Goal: Task Accomplishment & Management: Manage account settings

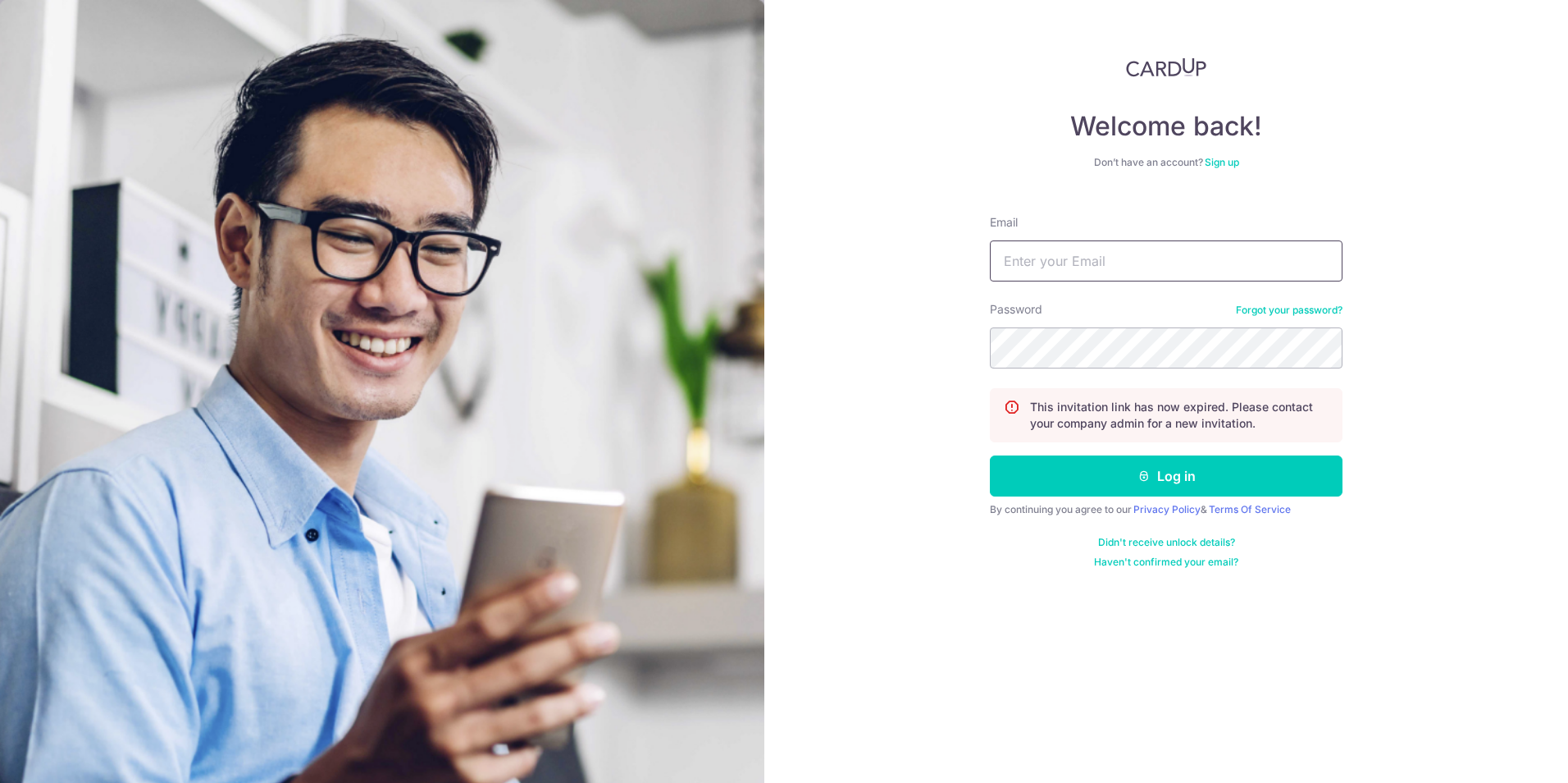
click at [1045, 267] on input "Email" at bounding box center [1166, 261] width 353 height 41
type input "chongll@chg.com.sg"
click at [1319, 312] on link "Forgot your password?" at bounding box center [1289, 309] width 106 height 13
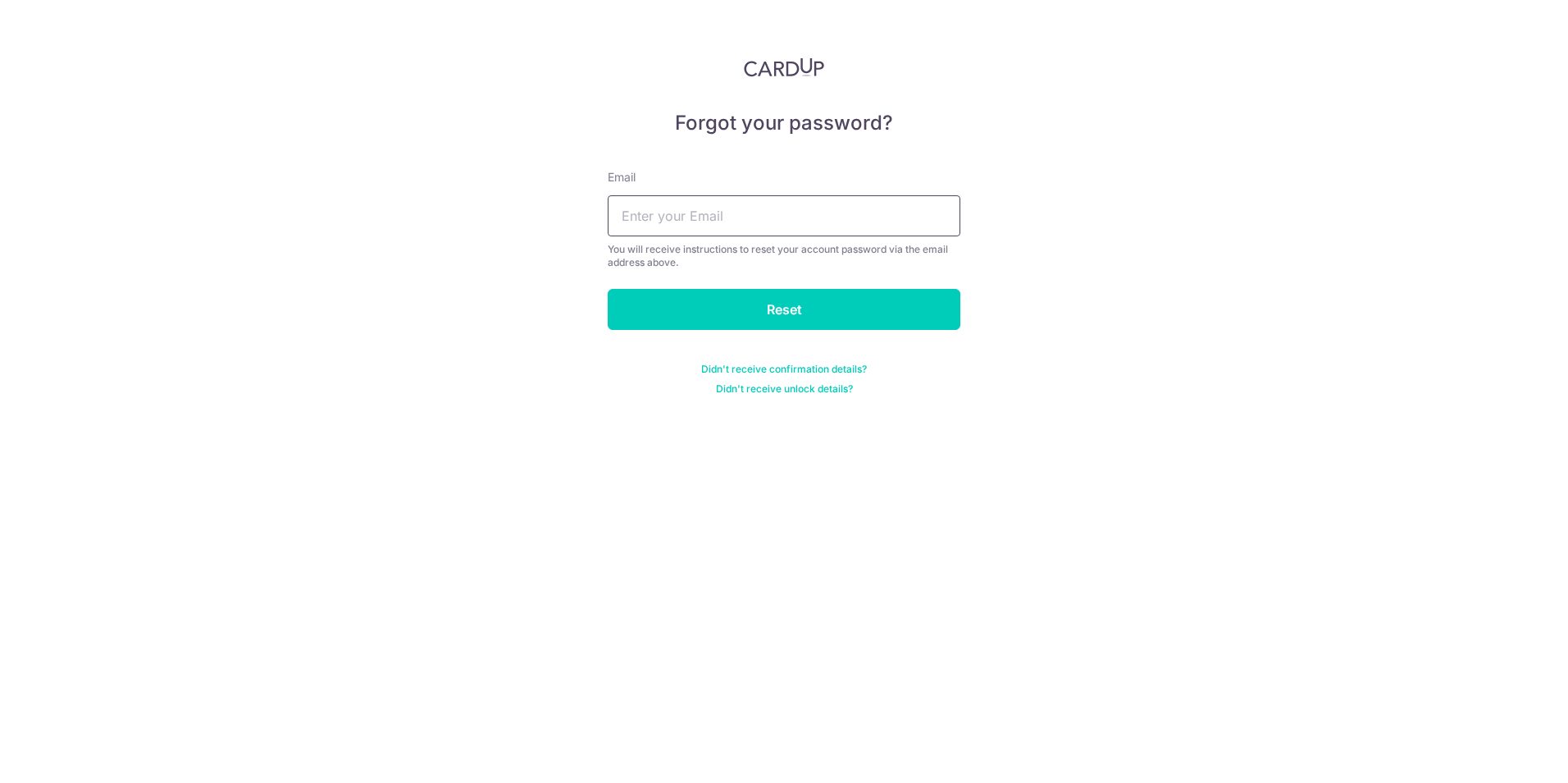
click at [769, 222] on input "text" at bounding box center [784, 216] width 353 height 41
type input "[EMAIL_ADDRESS][DOMAIN_NAME]"
click at [750, 316] on input "Reset" at bounding box center [784, 309] width 353 height 41
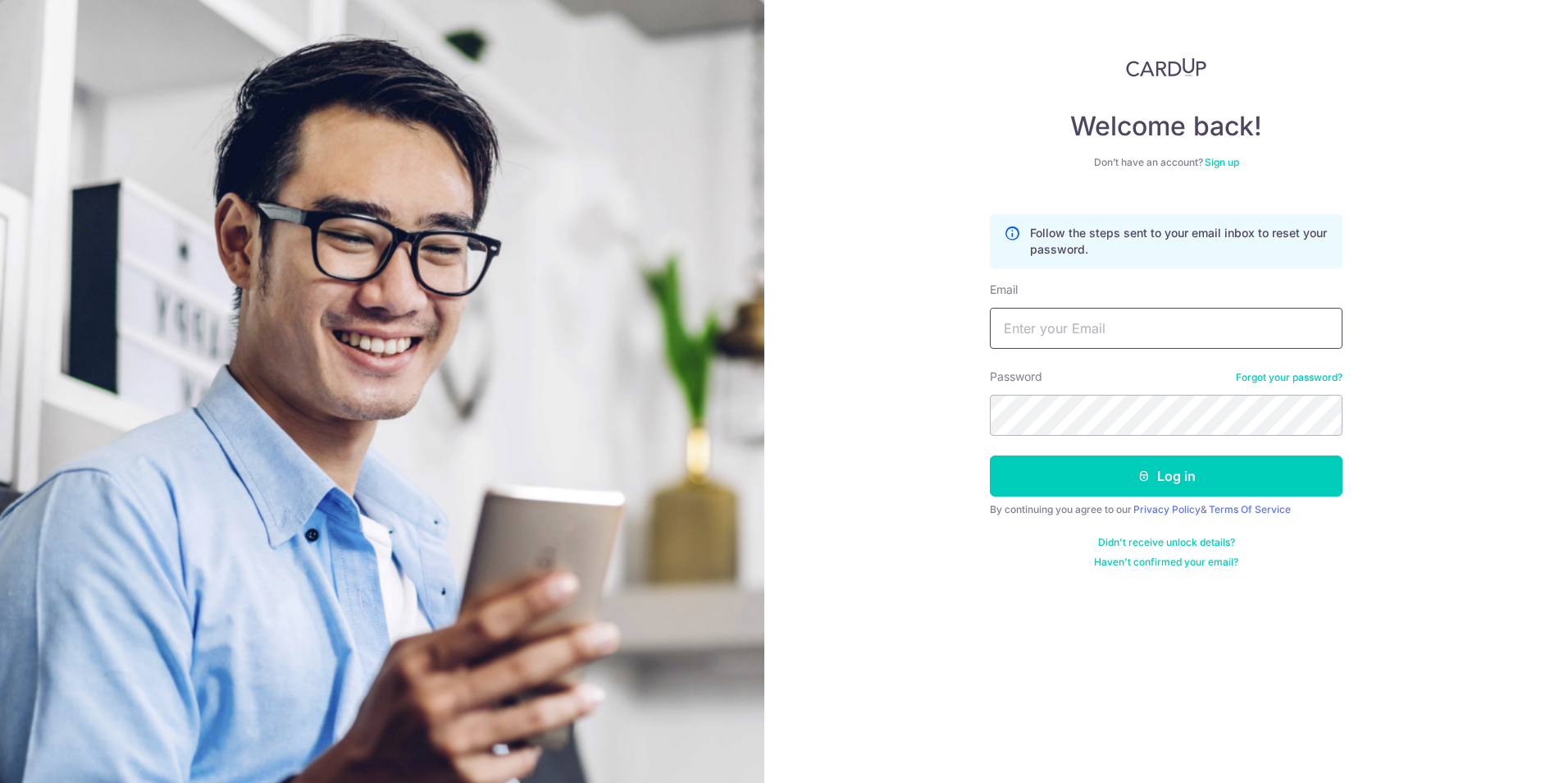
click at [1087, 333] on input "Email" at bounding box center [1166, 328] width 353 height 41
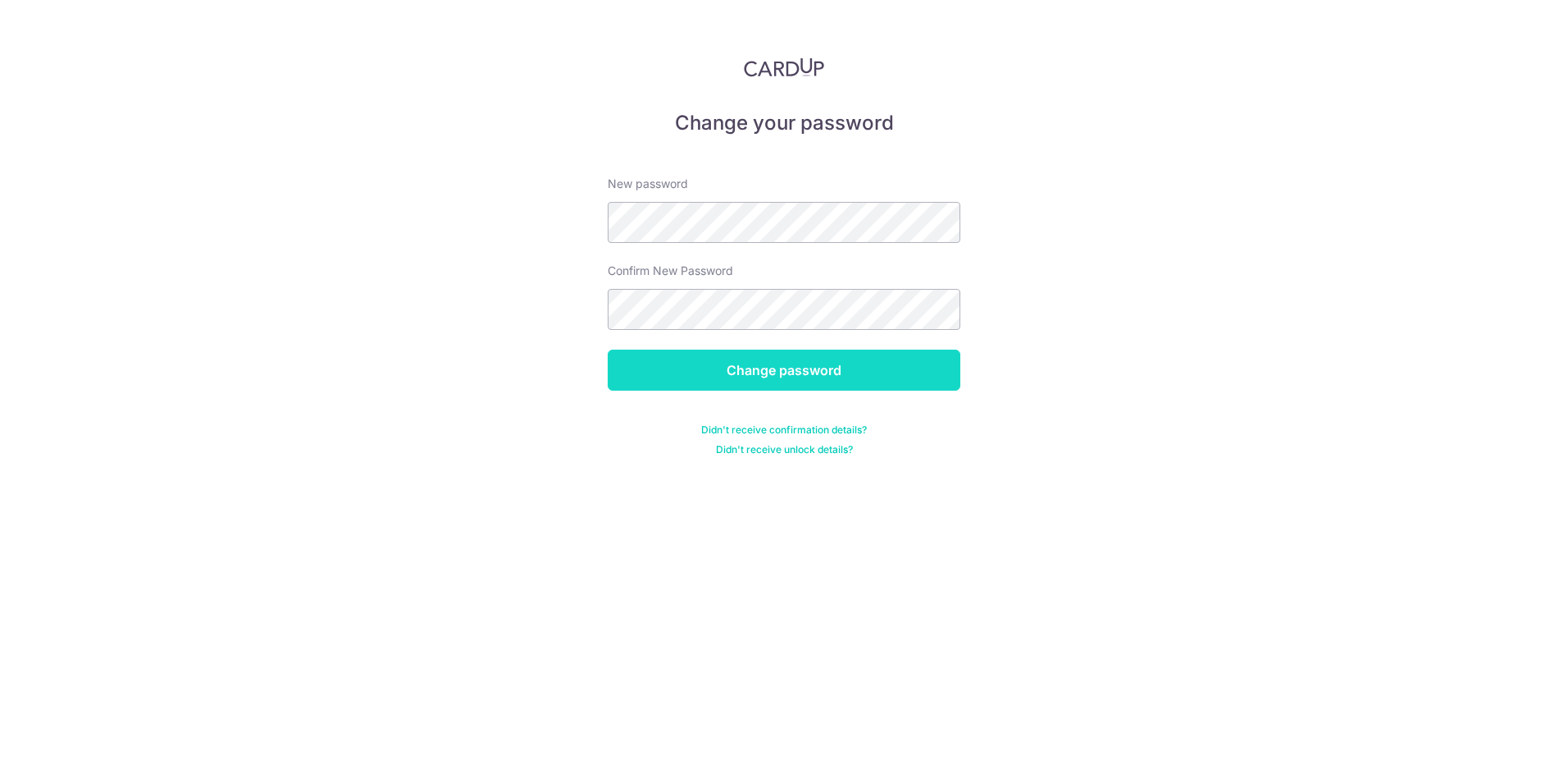
click at [783, 375] on input "Change password" at bounding box center [784, 370] width 353 height 41
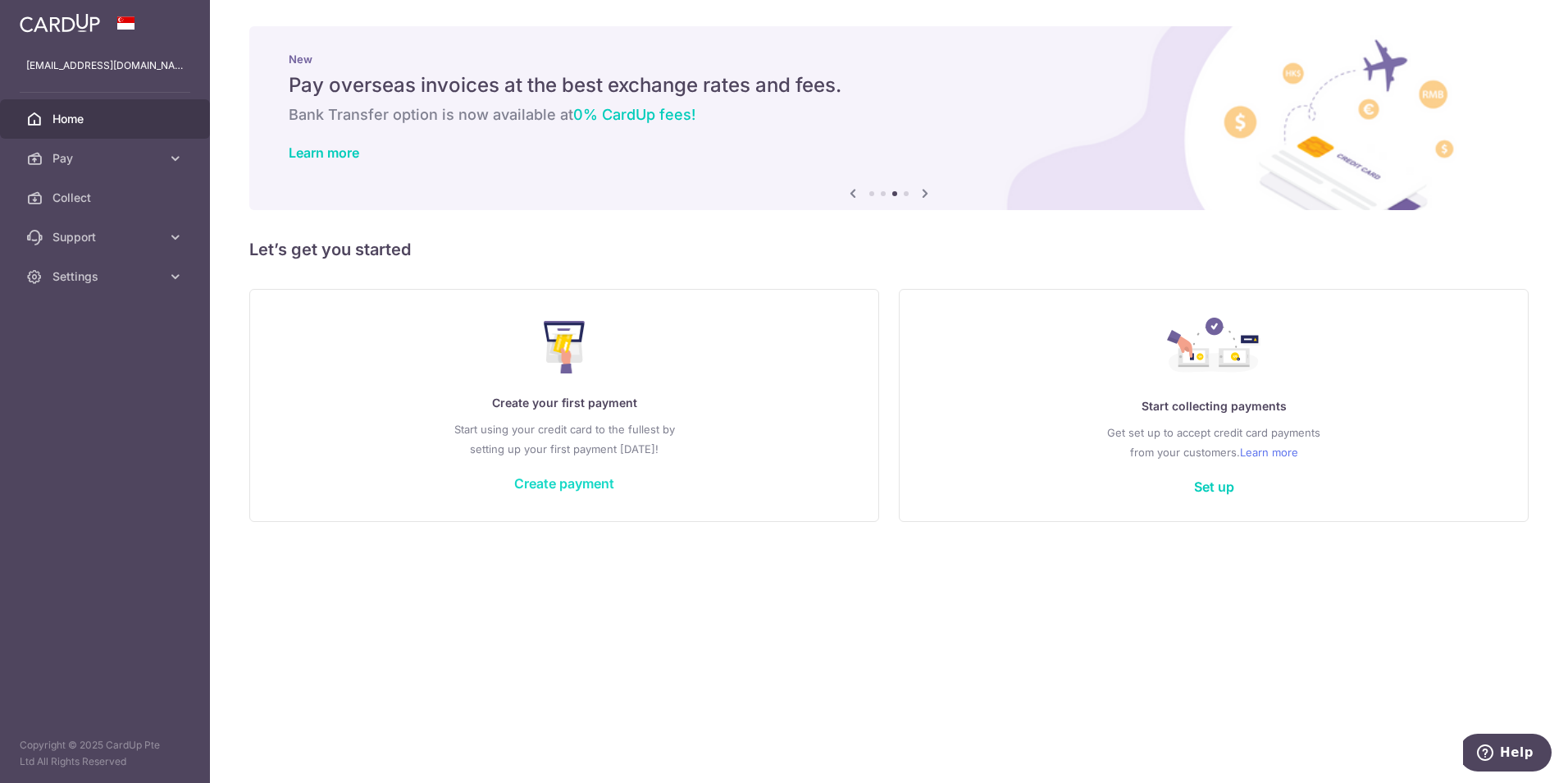
click at [587, 488] on link "Create payment" at bounding box center [564, 483] width 100 height 16
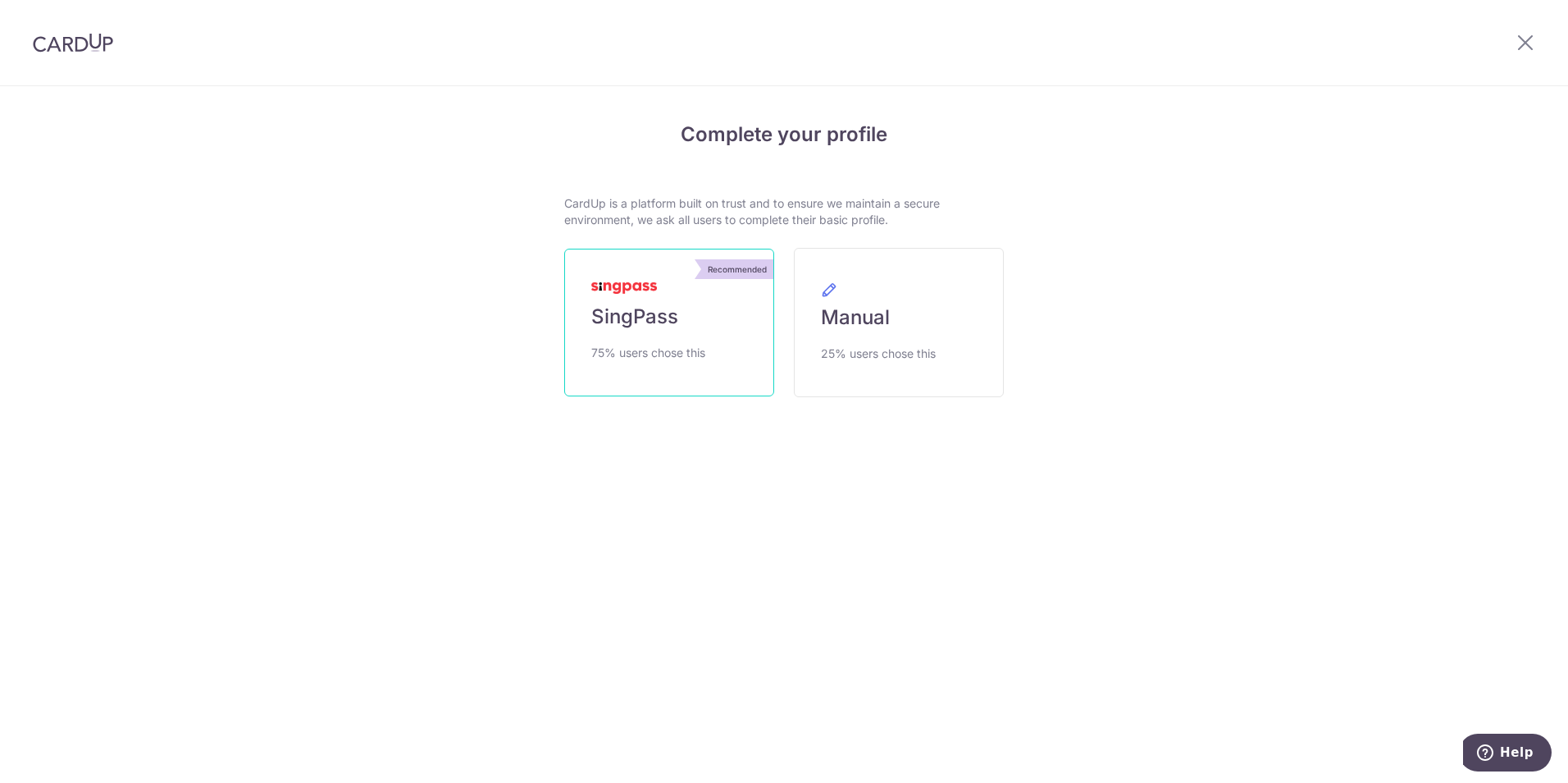
click at [670, 353] on span "75% users chose this" at bounding box center [648, 352] width 114 height 20
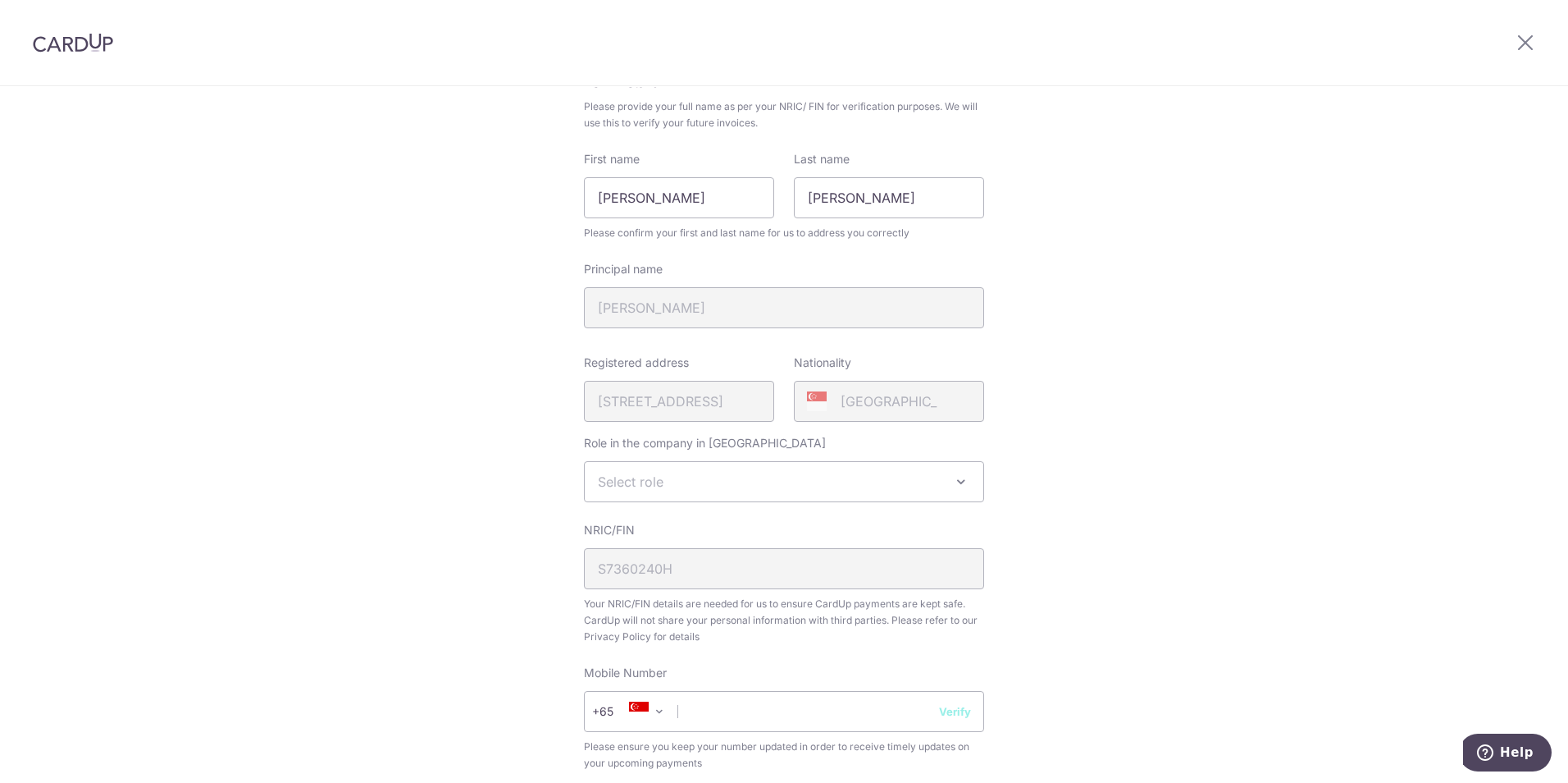
scroll to position [164, 0]
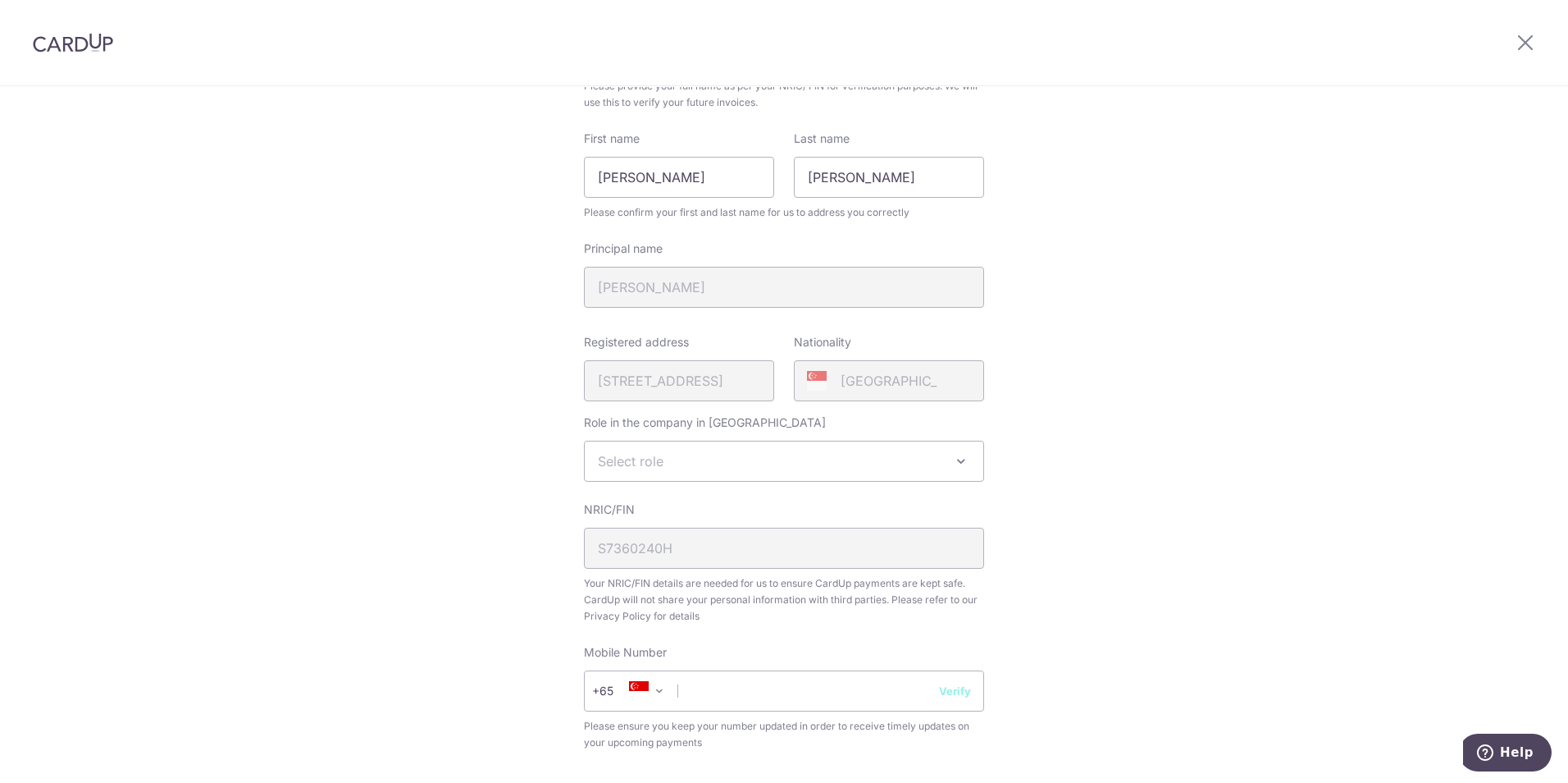
click at [662, 474] on span "Select role" at bounding box center [784, 461] width 399 height 39
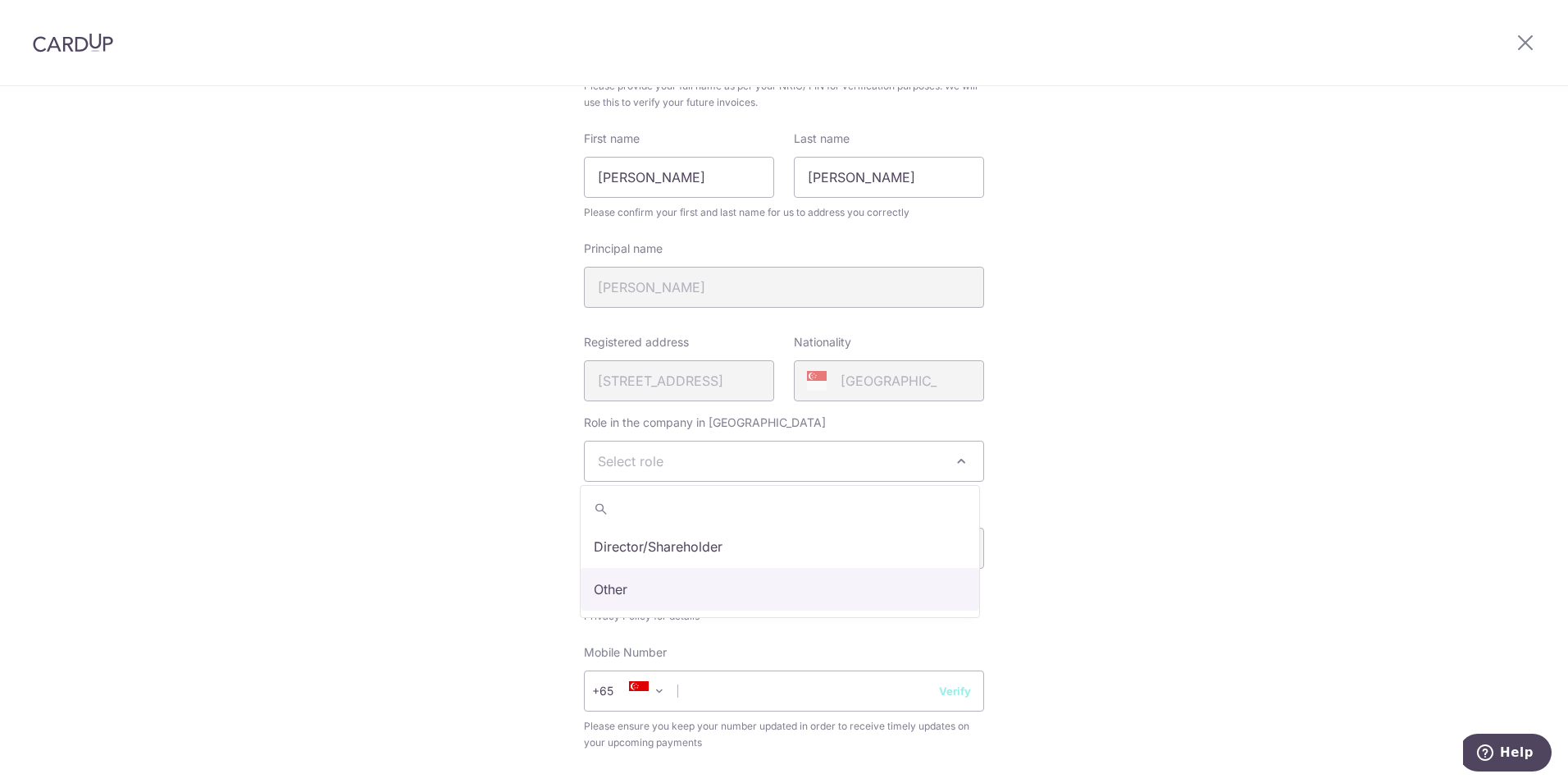
select select "other"
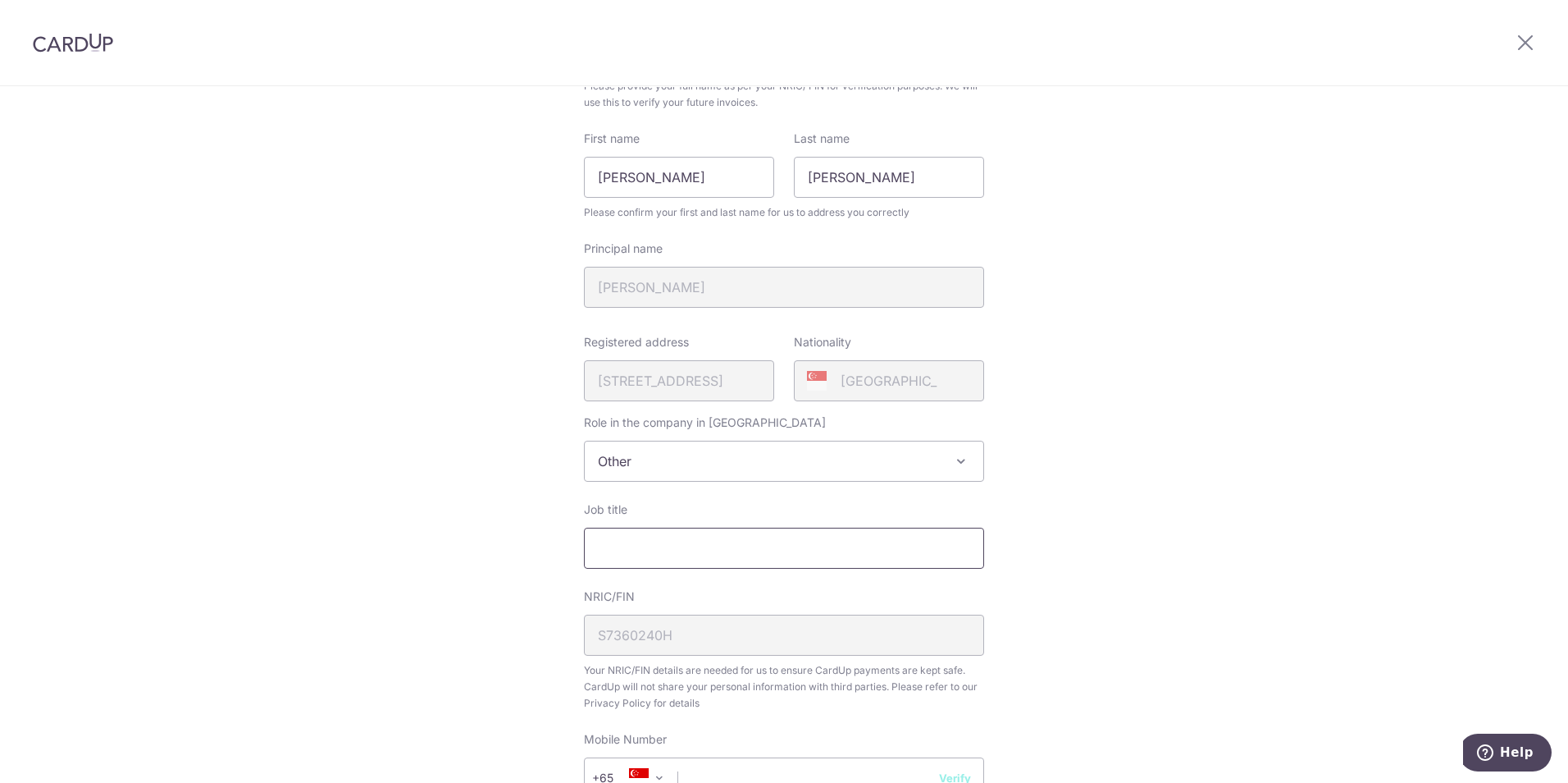
click at [651, 553] on input "Job title" at bounding box center [784, 548] width 400 height 41
type input "Accountant"
click at [1320, 627] on div "Review your details Your Details Please provide your full name as per your NRIC…" at bounding box center [784, 530] width 1568 height 1215
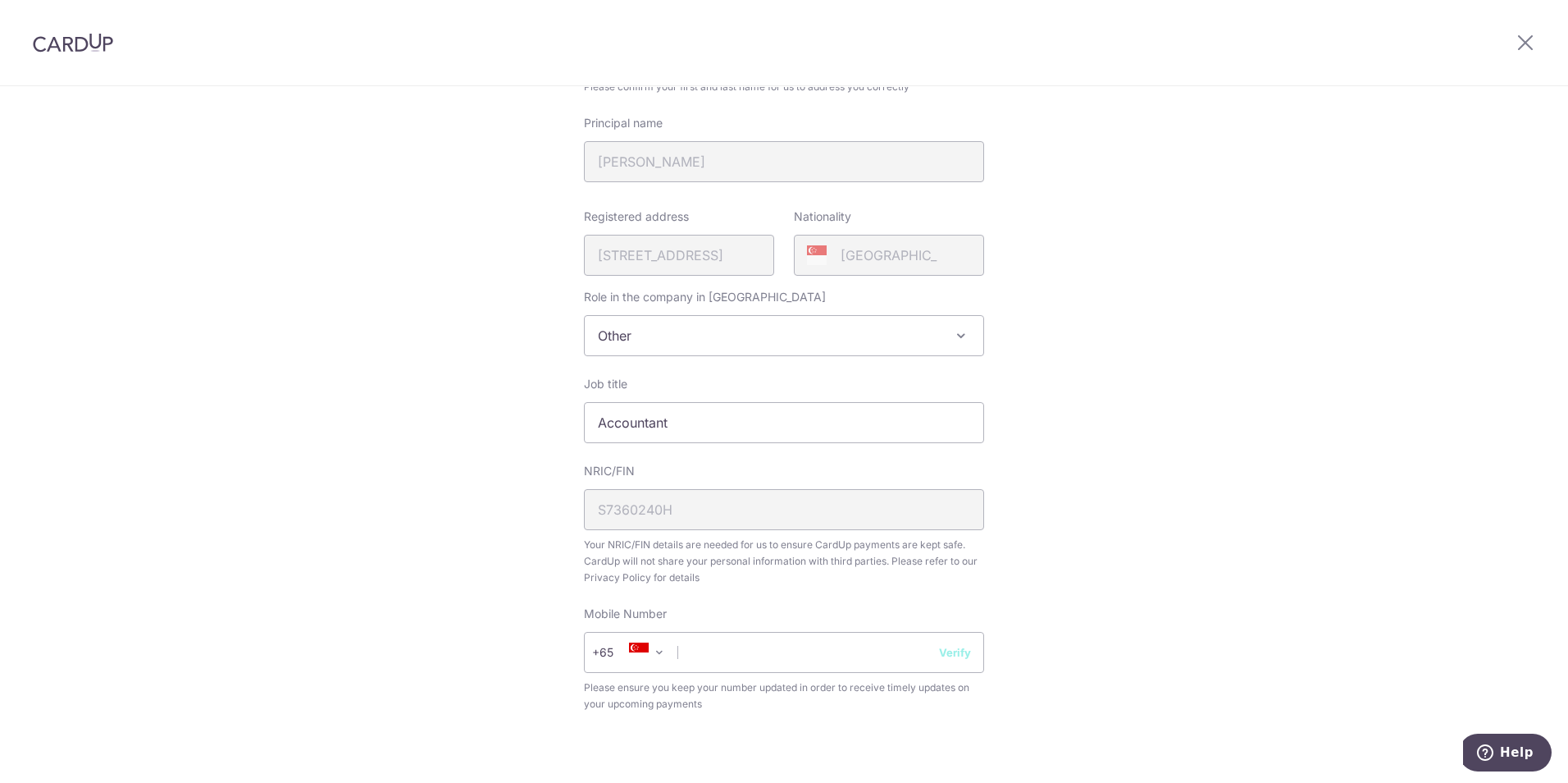
scroll to position [492, 0]
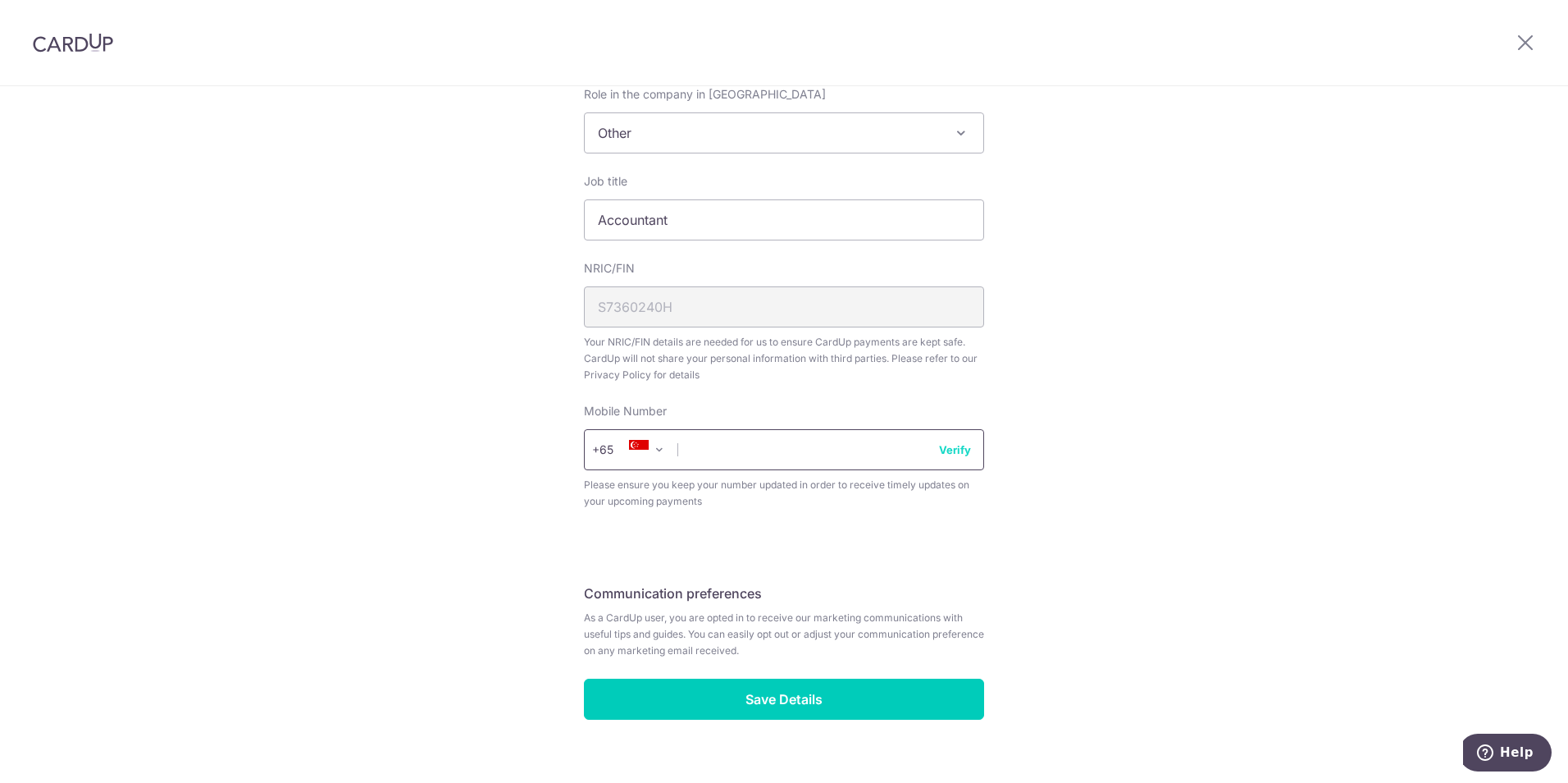
click at [726, 459] on input "text" at bounding box center [784, 450] width 400 height 41
type input "d"
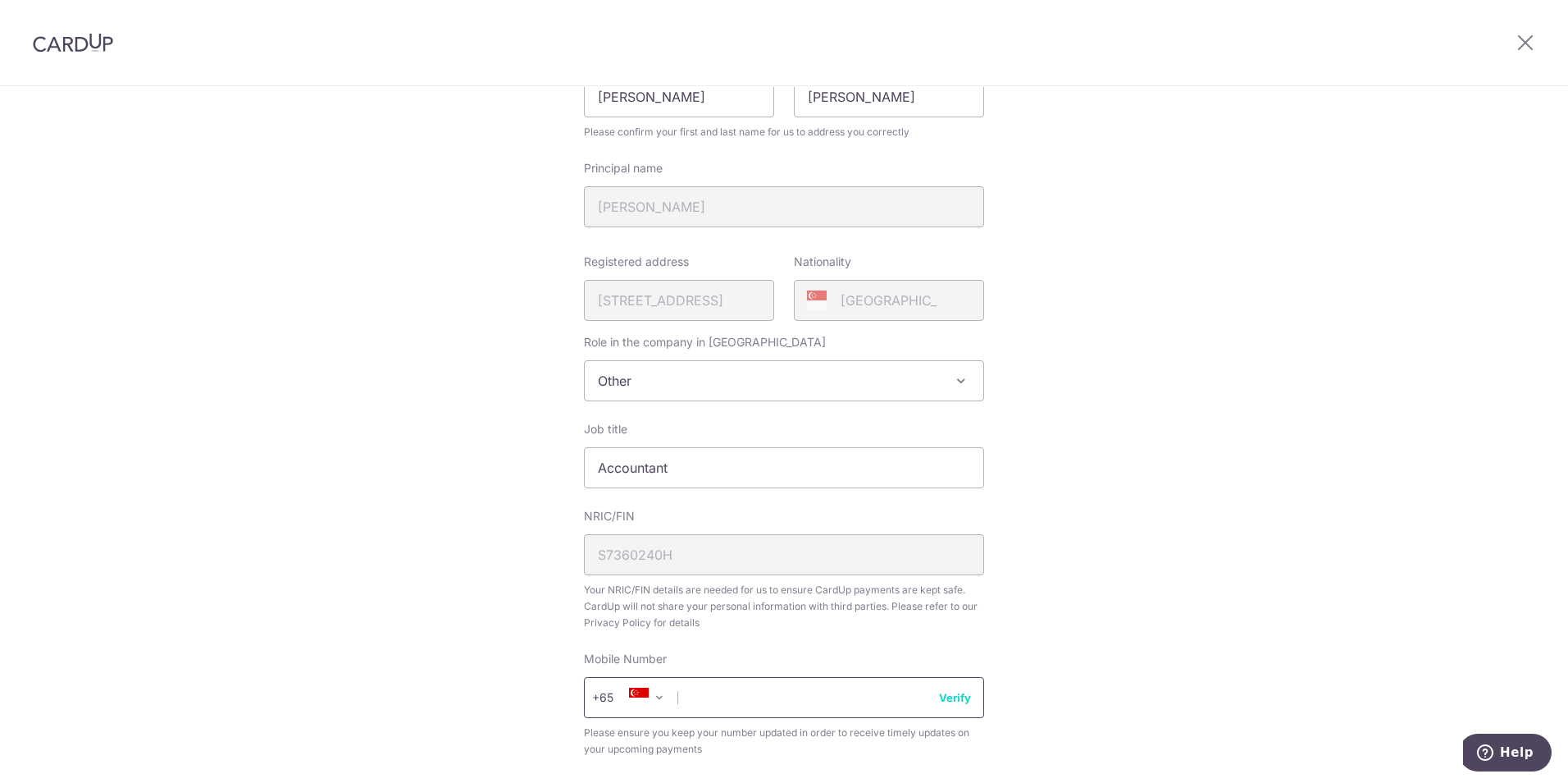
scroll to position [247, 0]
click at [656, 558] on div "NRIC/FIN S7360240H Your NRIC/FIN details are needed for us to ensure CardUp pay…" at bounding box center [784, 568] width 400 height 123
click at [731, 701] on input "text" at bounding box center [784, 695] width 400 height 41
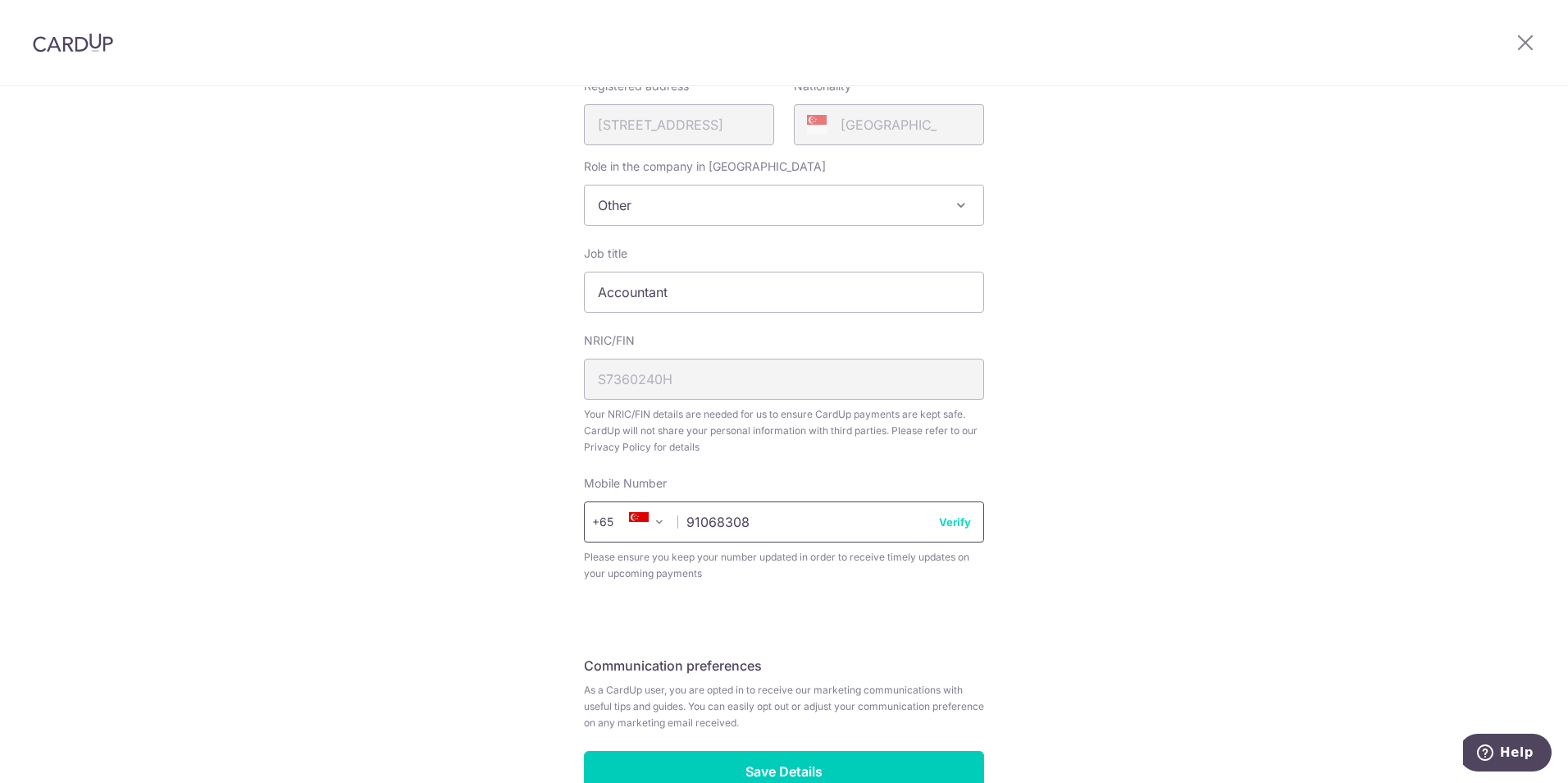
scroll to position [519, 0]
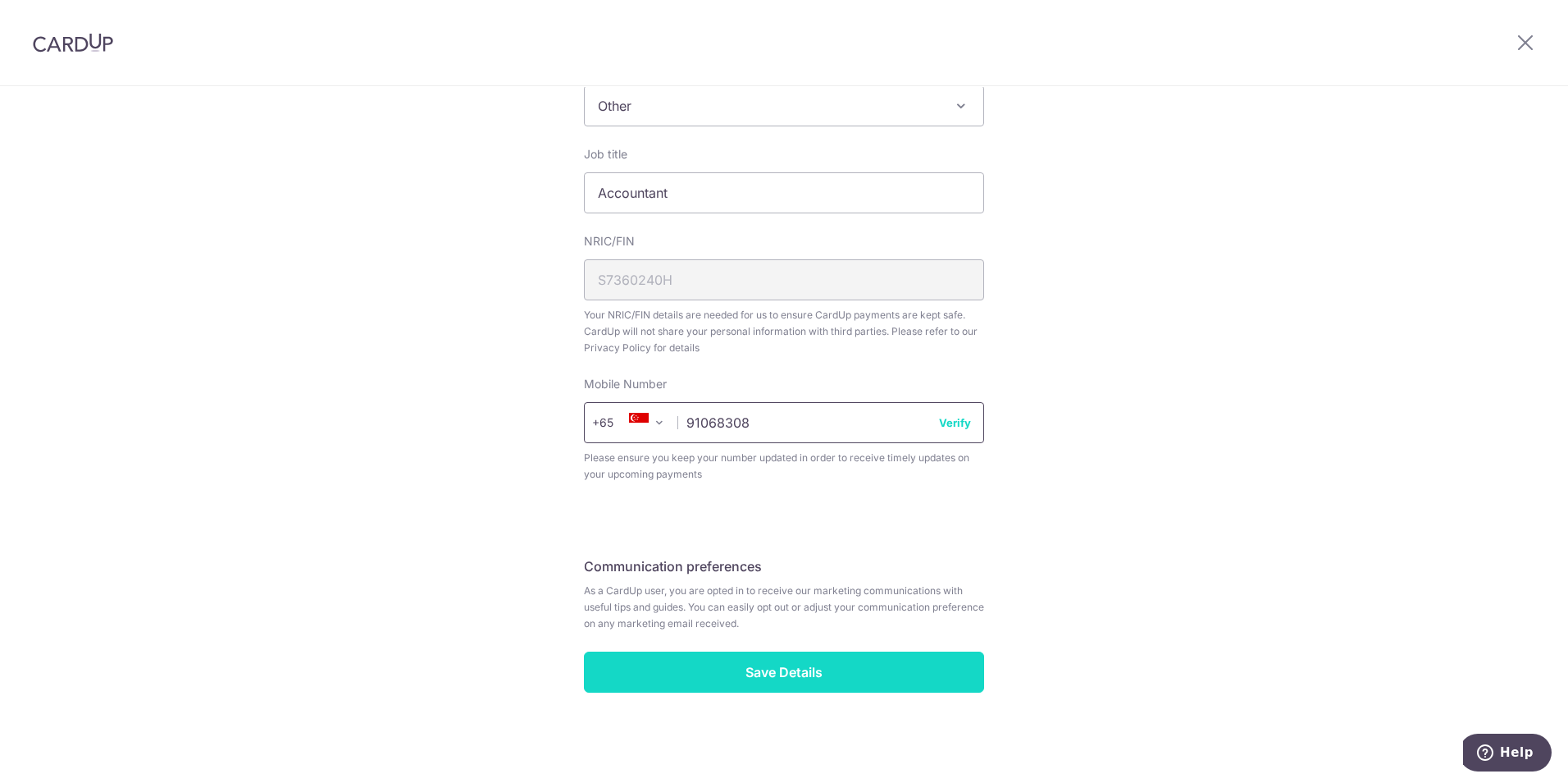
type input "91068308"
click at [861, 663] on input "Save Details" at bounding box center [784, 672] width 400 height 41
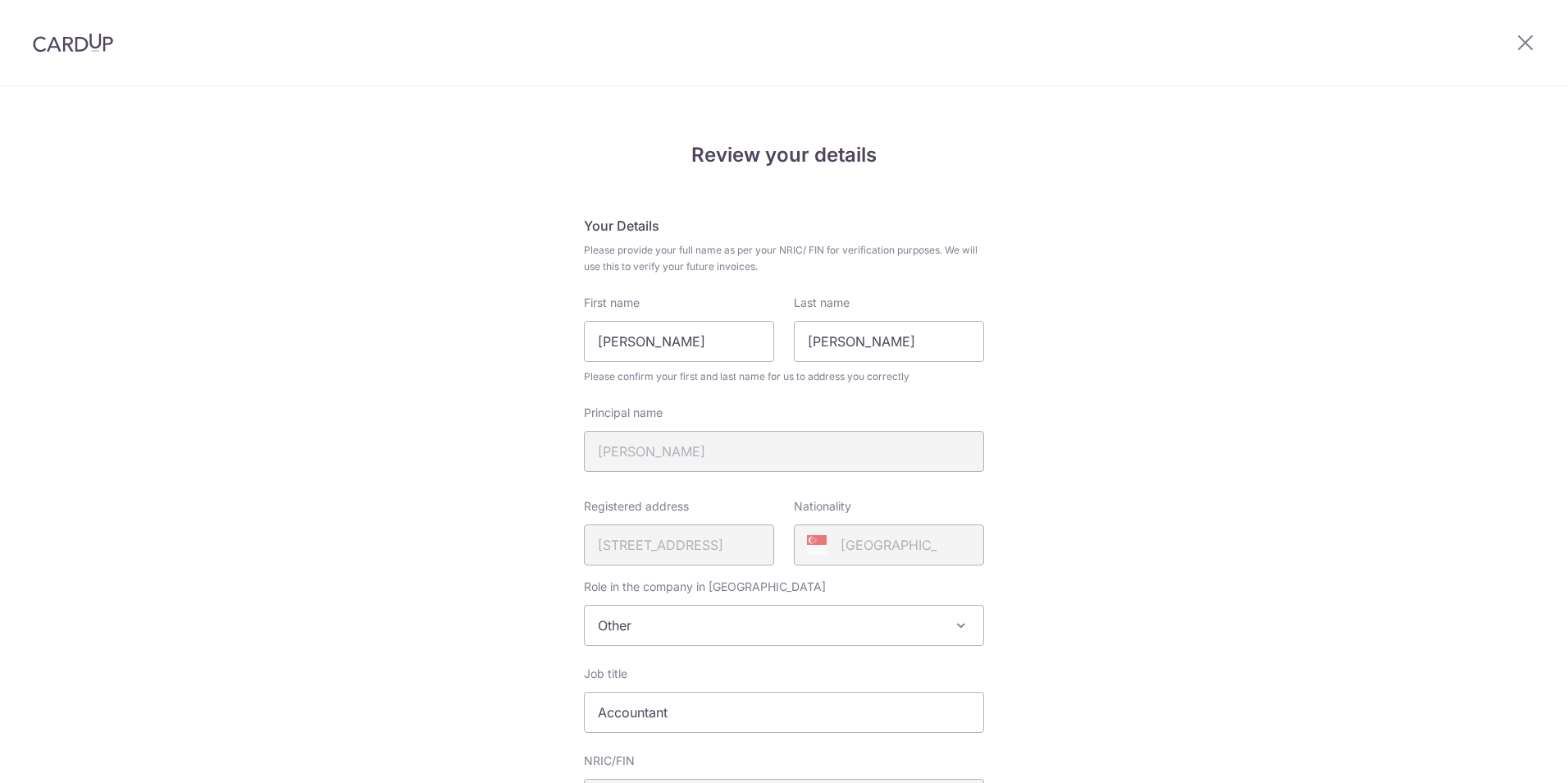
scroll to position [542, 0]
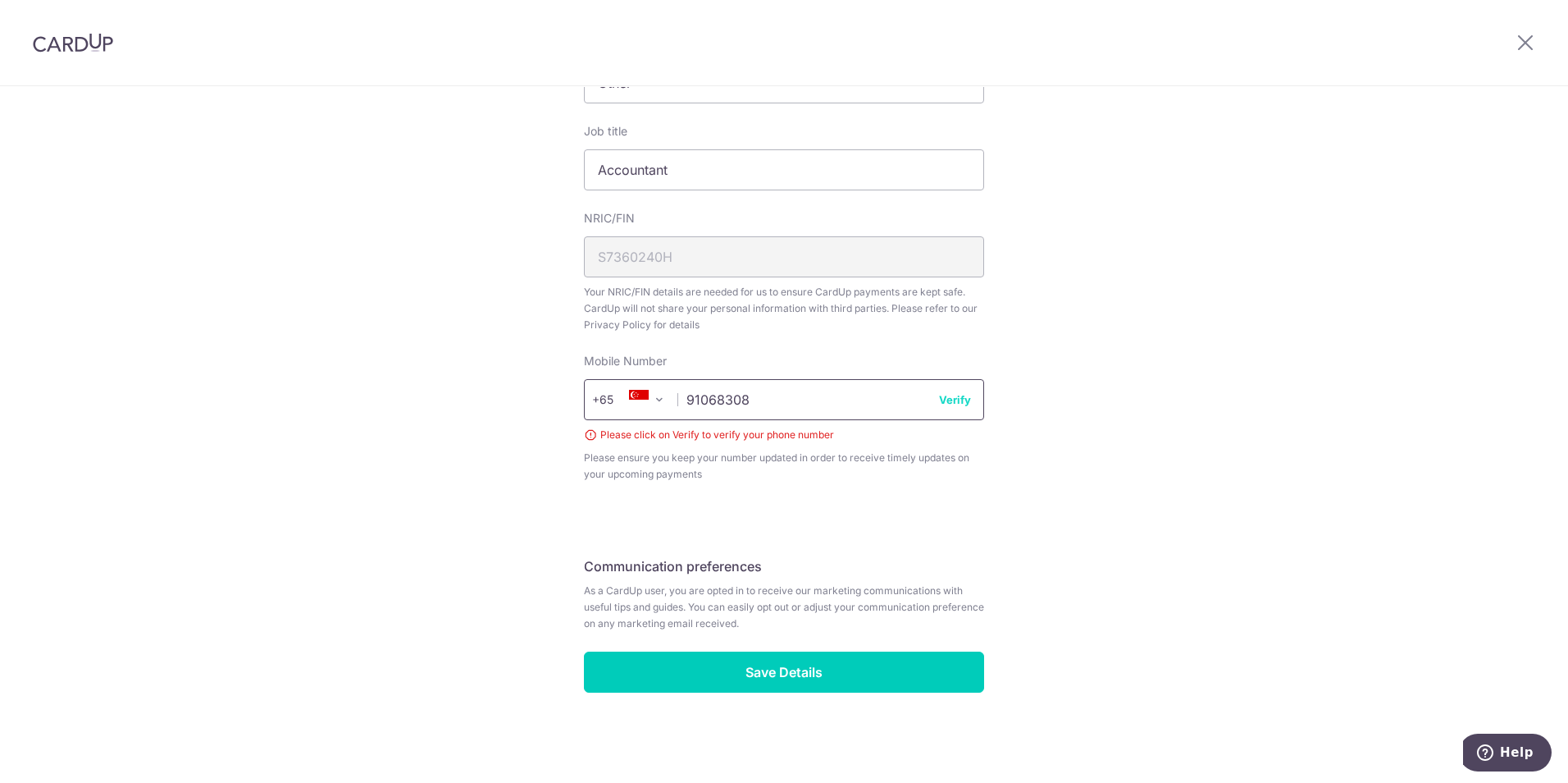
click at [973, 399] on input "91068308" at bounding box center [784, 400] width 400 height 41
click at [954, 402] on button "Verify" at bounding box center [955, 399] width 32 height 16
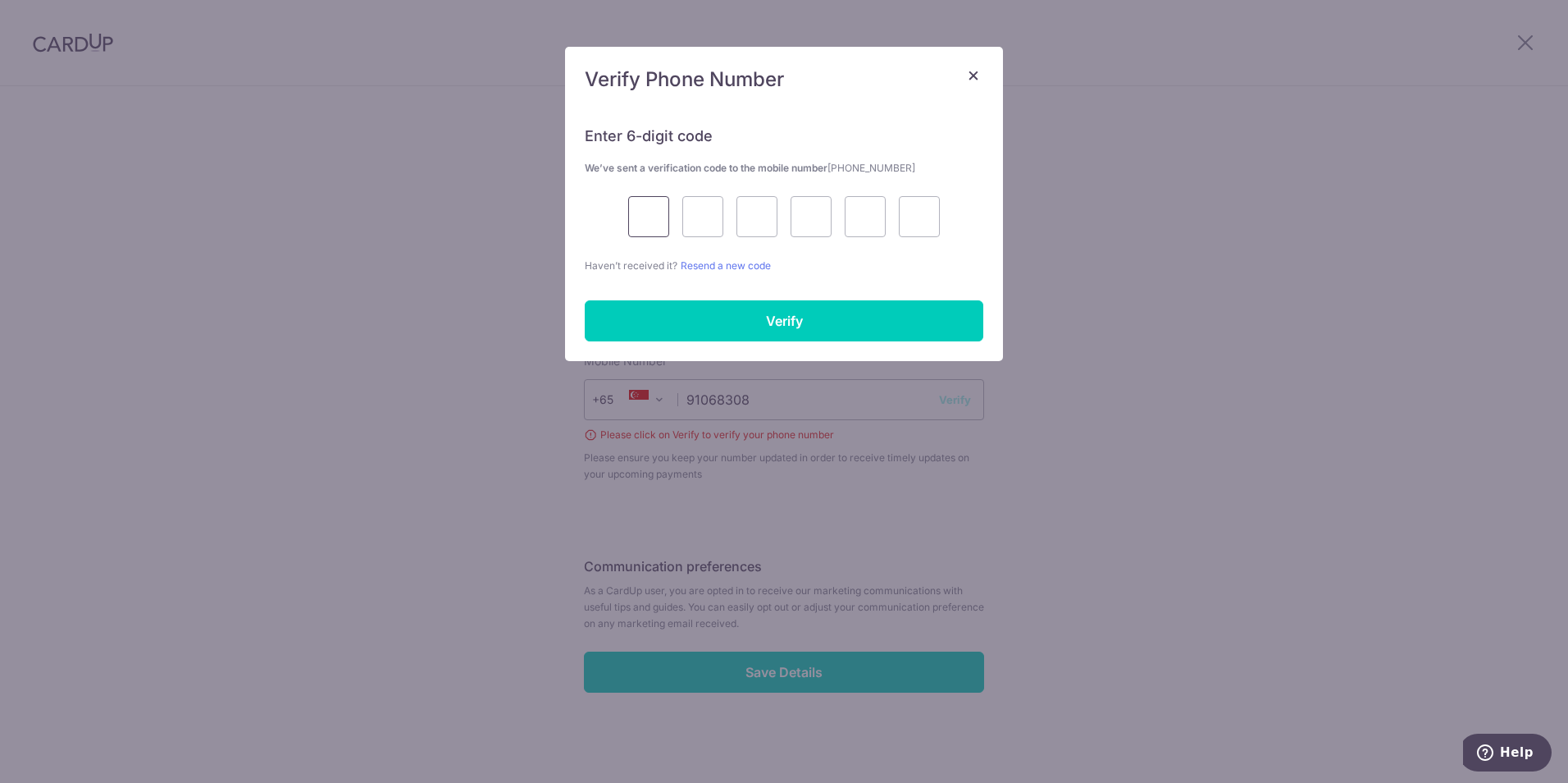
click at [647, 221] on input "text" at bounding box center [648, 217] width 41 height 41
type input "2"
type input "0"
type input "5"
type input "8"
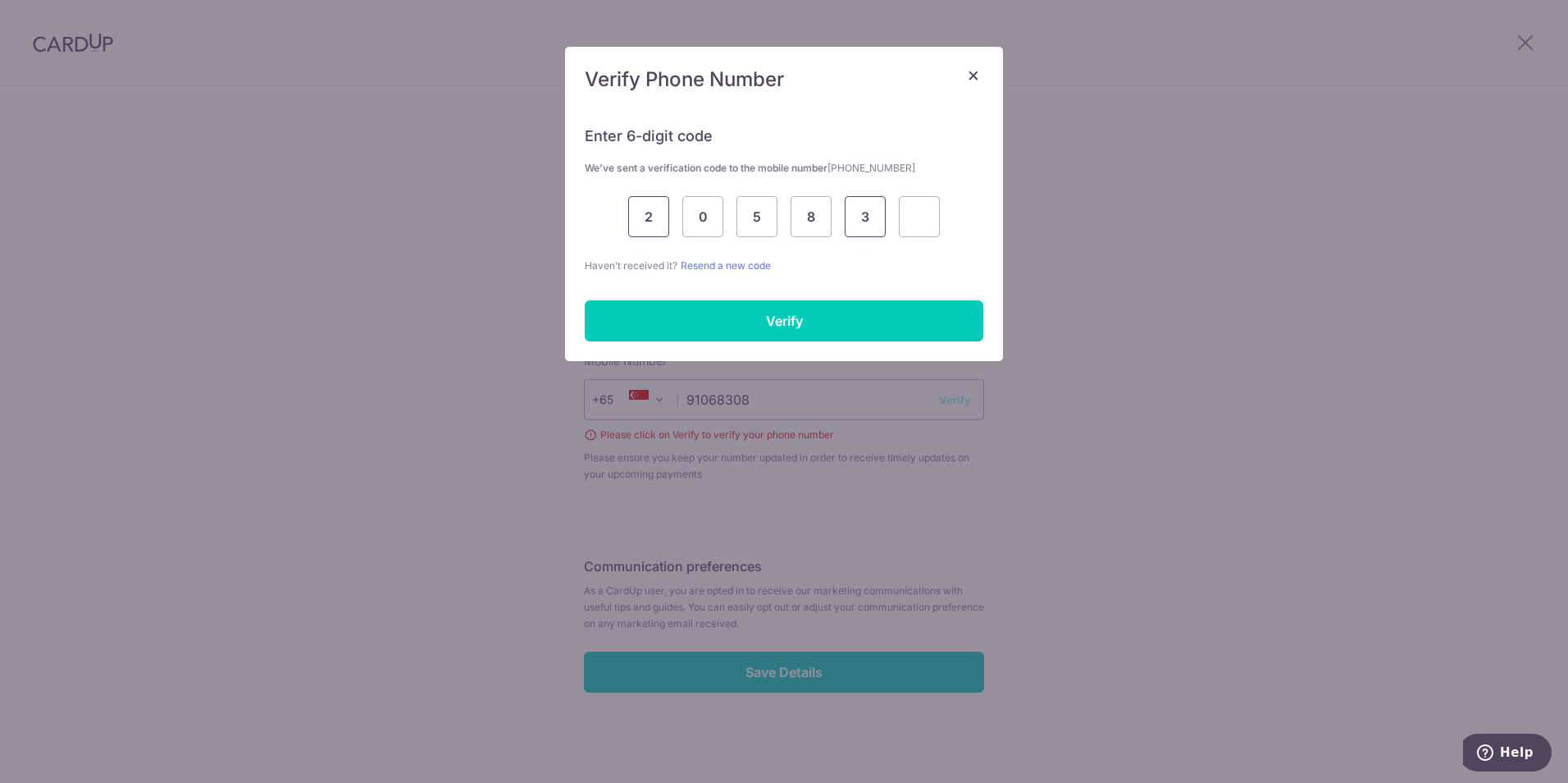
type input "3"
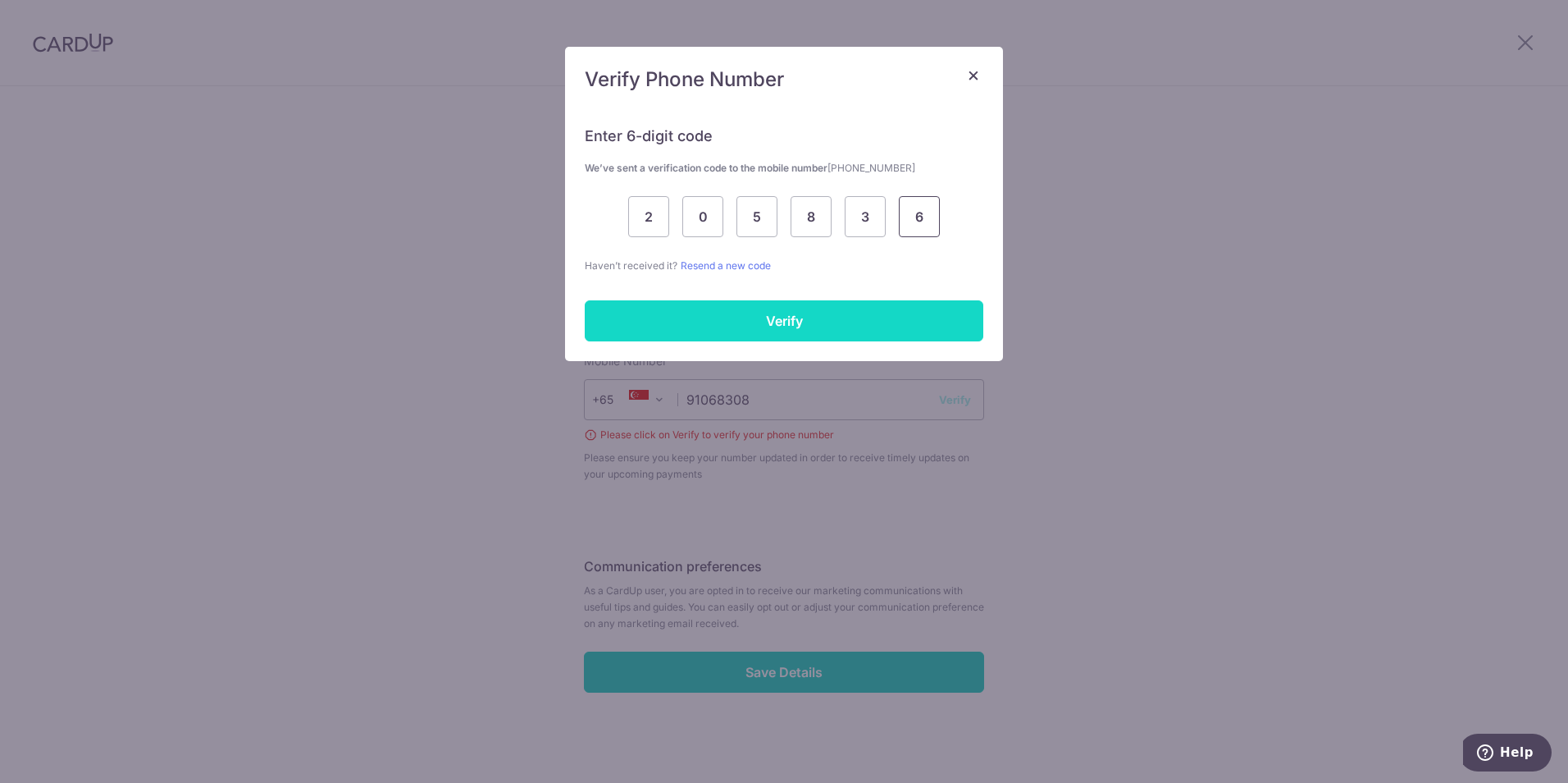
type input "6"
click at [825, 336] on input "Verify" at bounding box center [784, 321] width 399 height 41
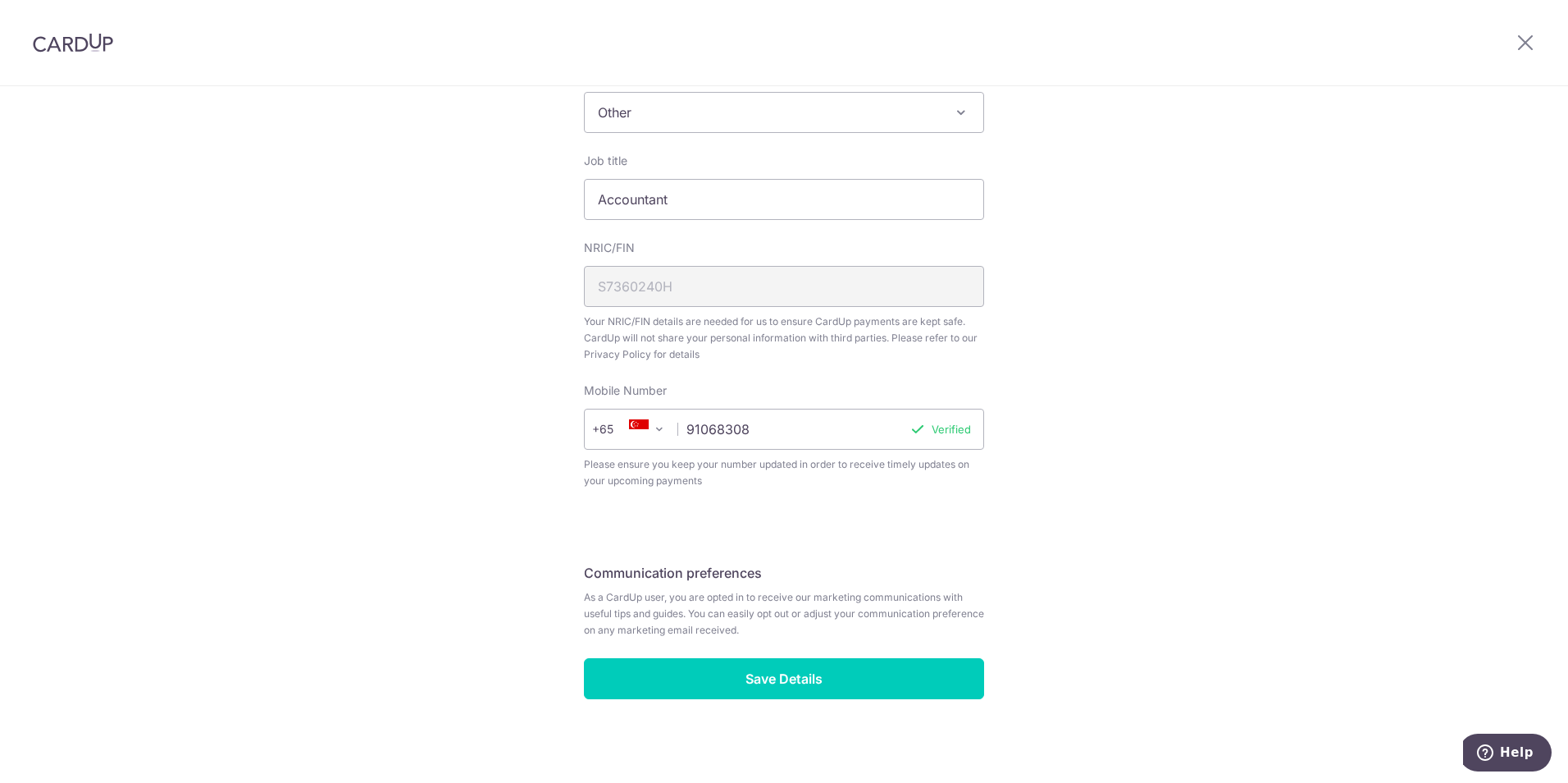
scroll to position [519, 0]
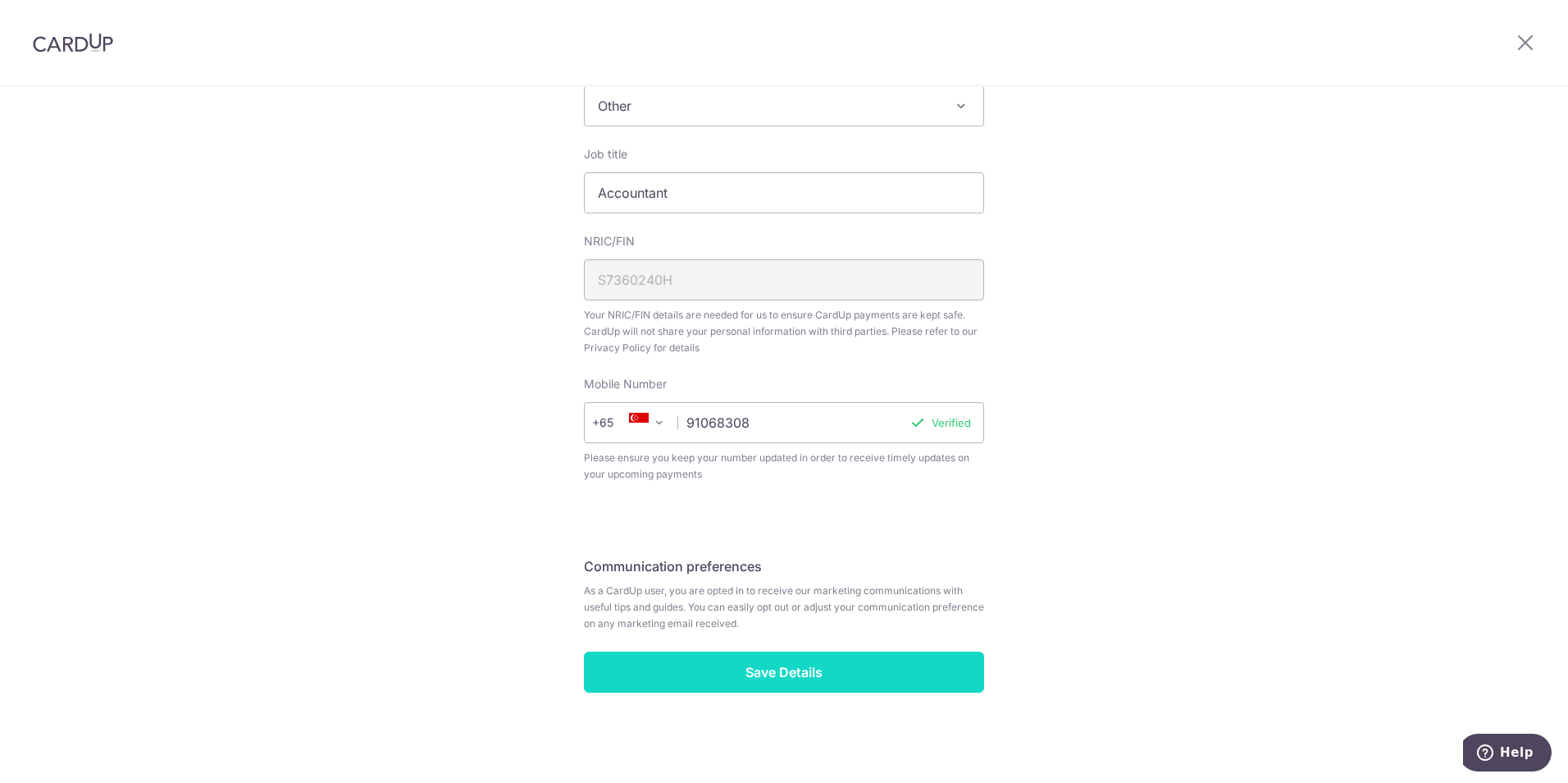
click at [846, 667] on input "Save Details" at bounding box center [784, 672] width 400 height 41
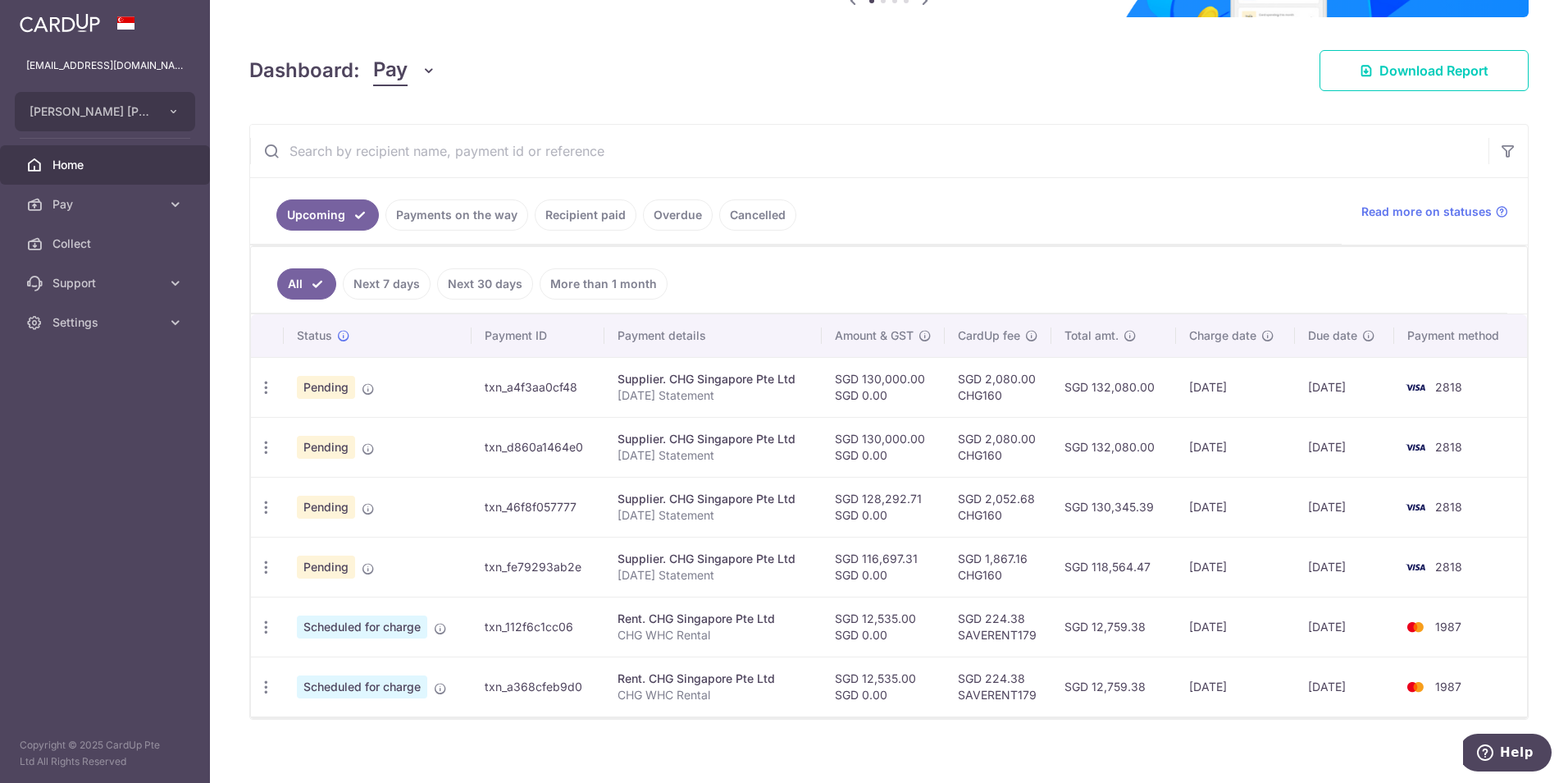
scroll to position [207, 0]
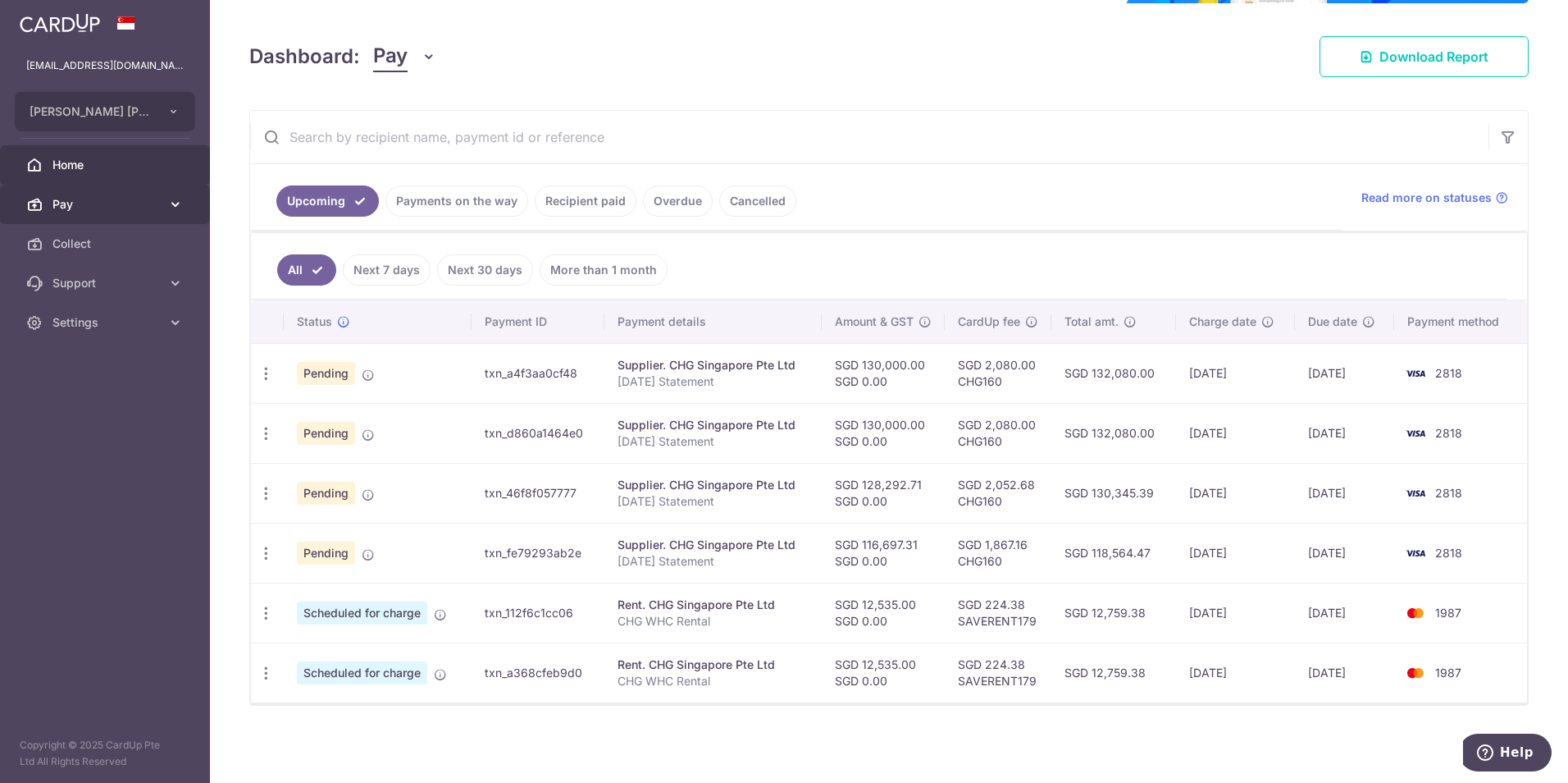
click at [80, 207] on span "Pay" at bounding box center [106, 204] width 108 height 16
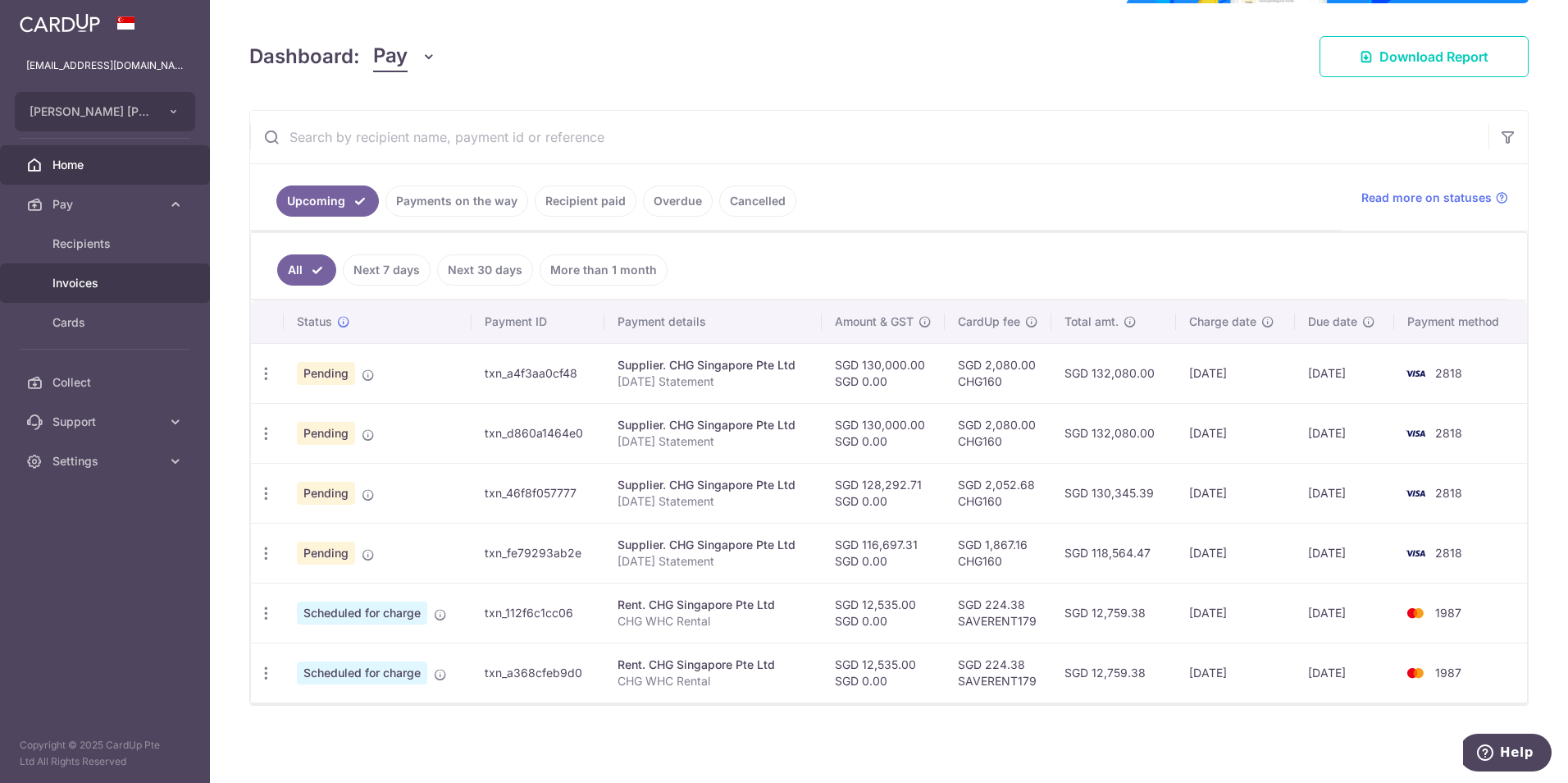
click at [81, 276] on span "Invoices" at bounding box center [106, 282] width 108 height 16
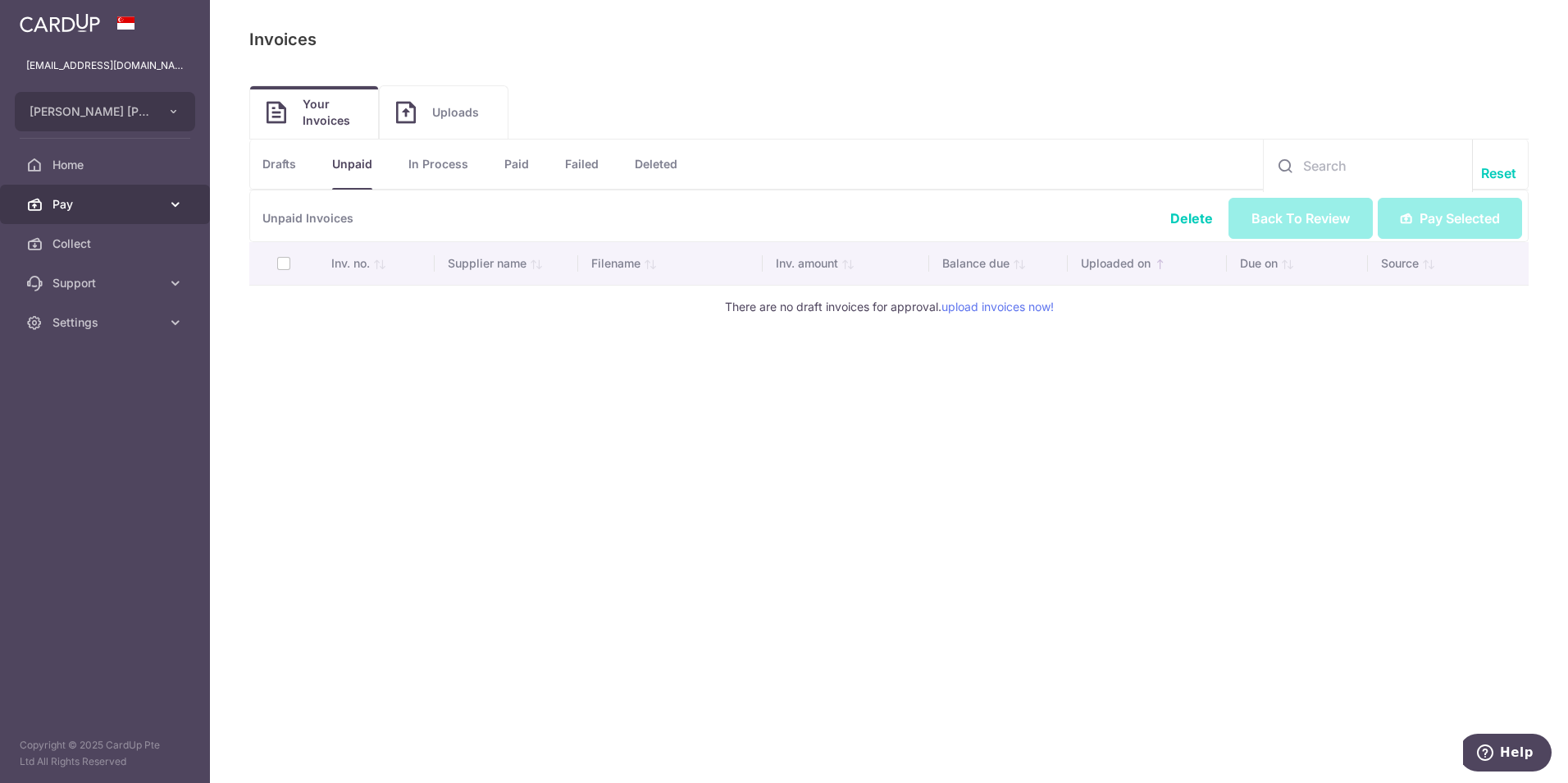
click at [74, 207] on span "Pay" at bounding box center [106, 204] width 108 height 16
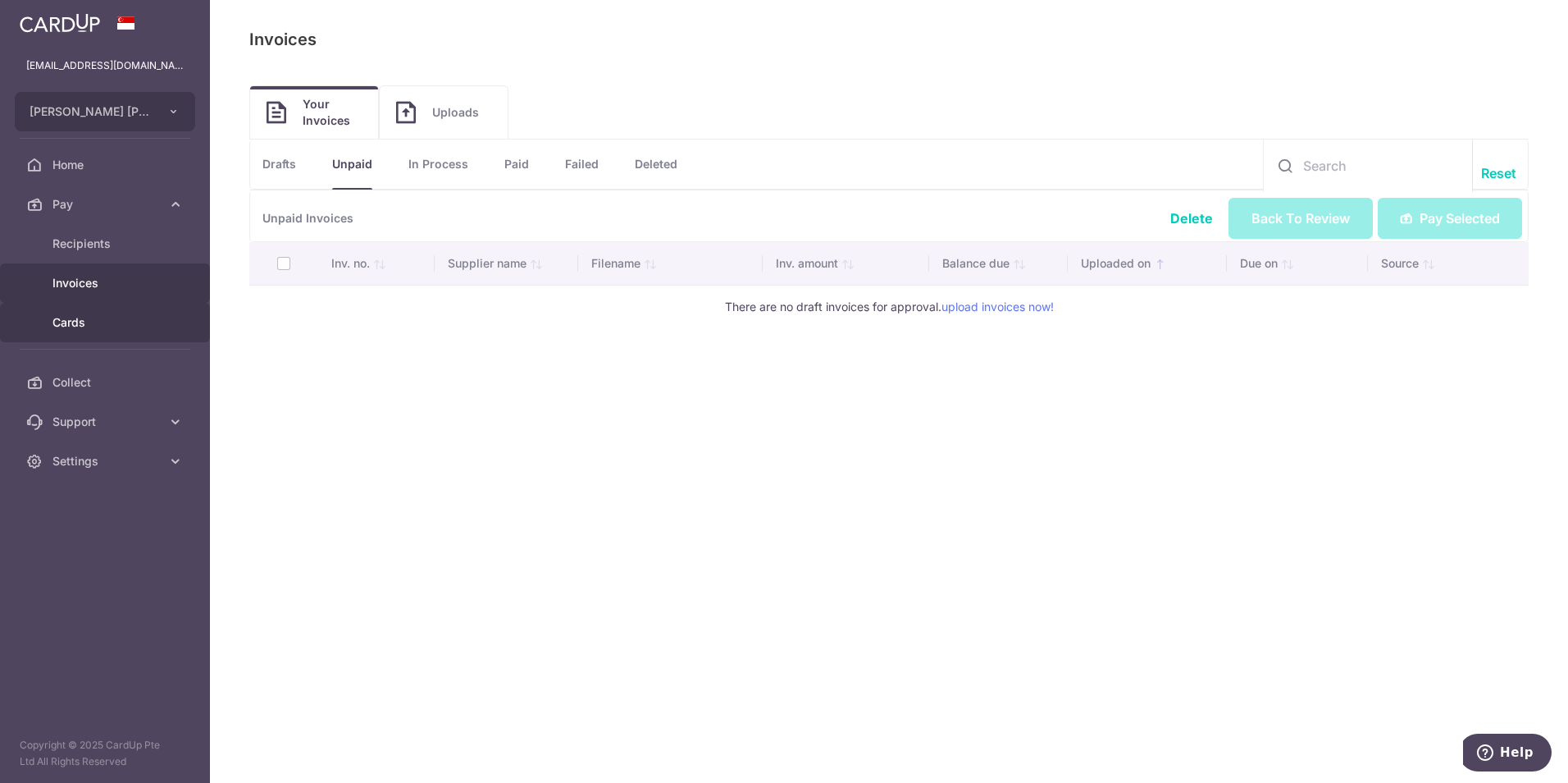
click at [99, 321] on span "Cards" at bounding box center [106, 322] width 108 height 16
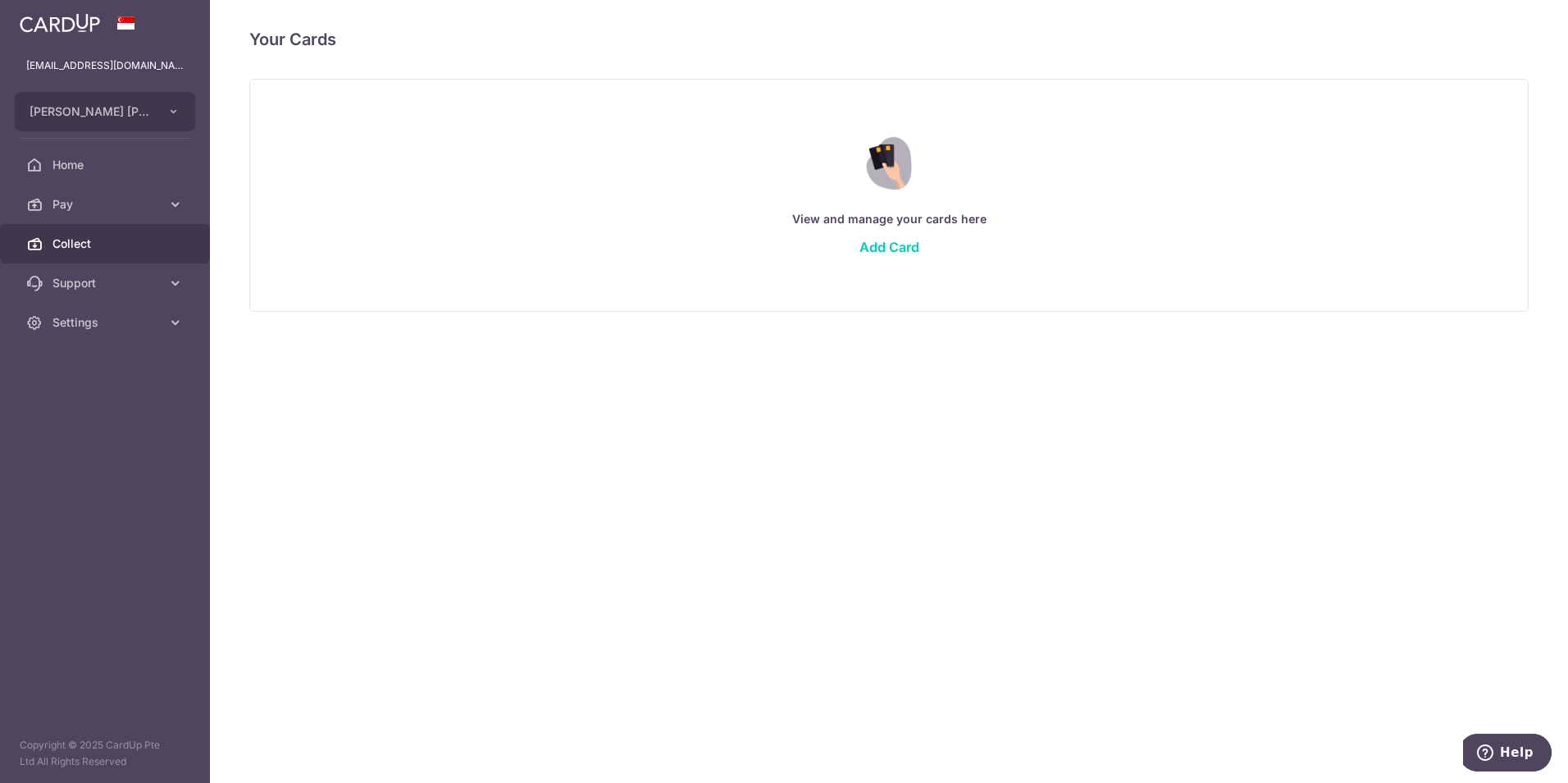
click at [93, 252] on link "Collect" at bounding box center [105, 243] width 210 height 39
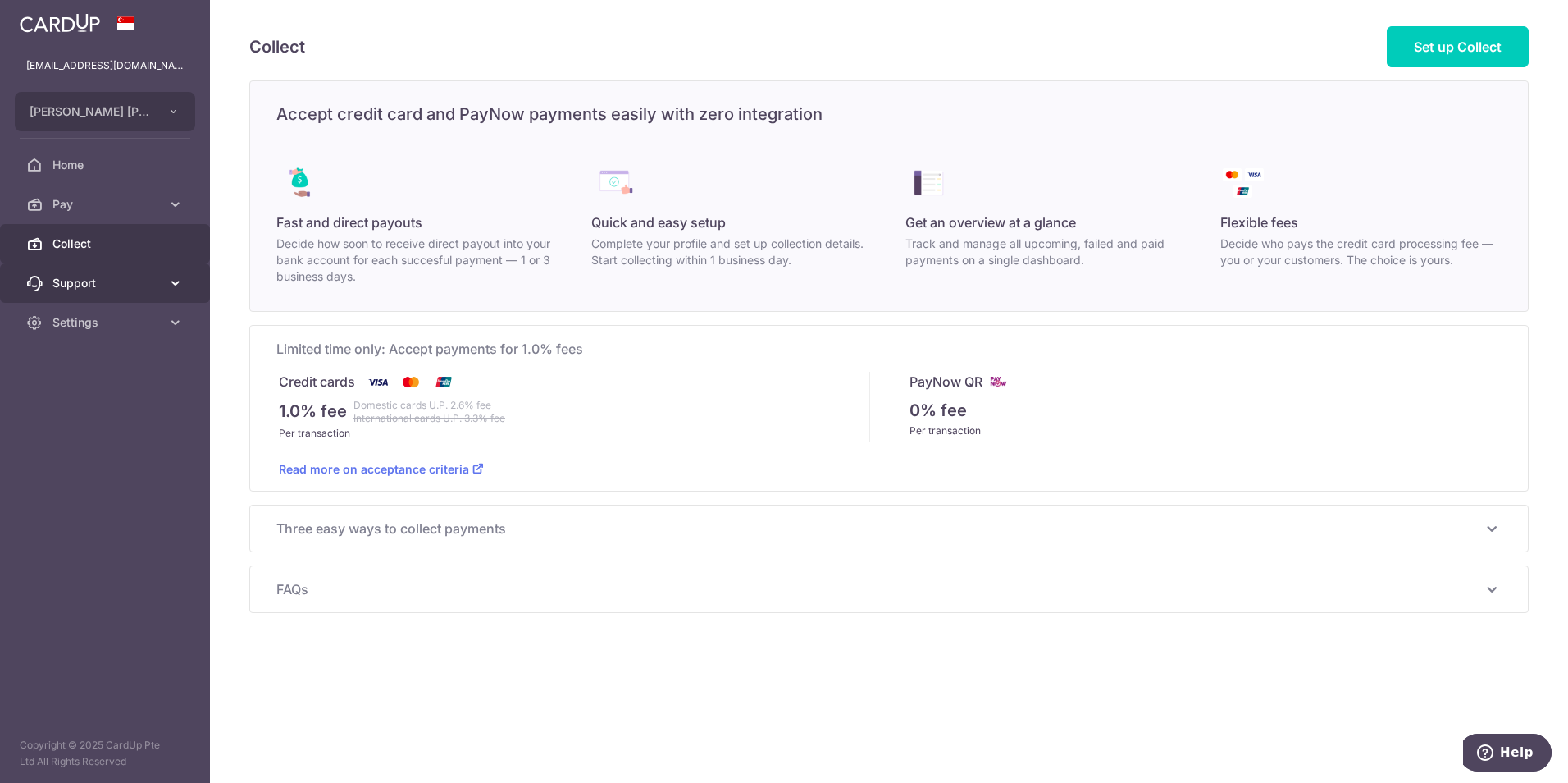
click at [93, 285] on span "Support" at bounding box center [106, 282] width 108 height 16
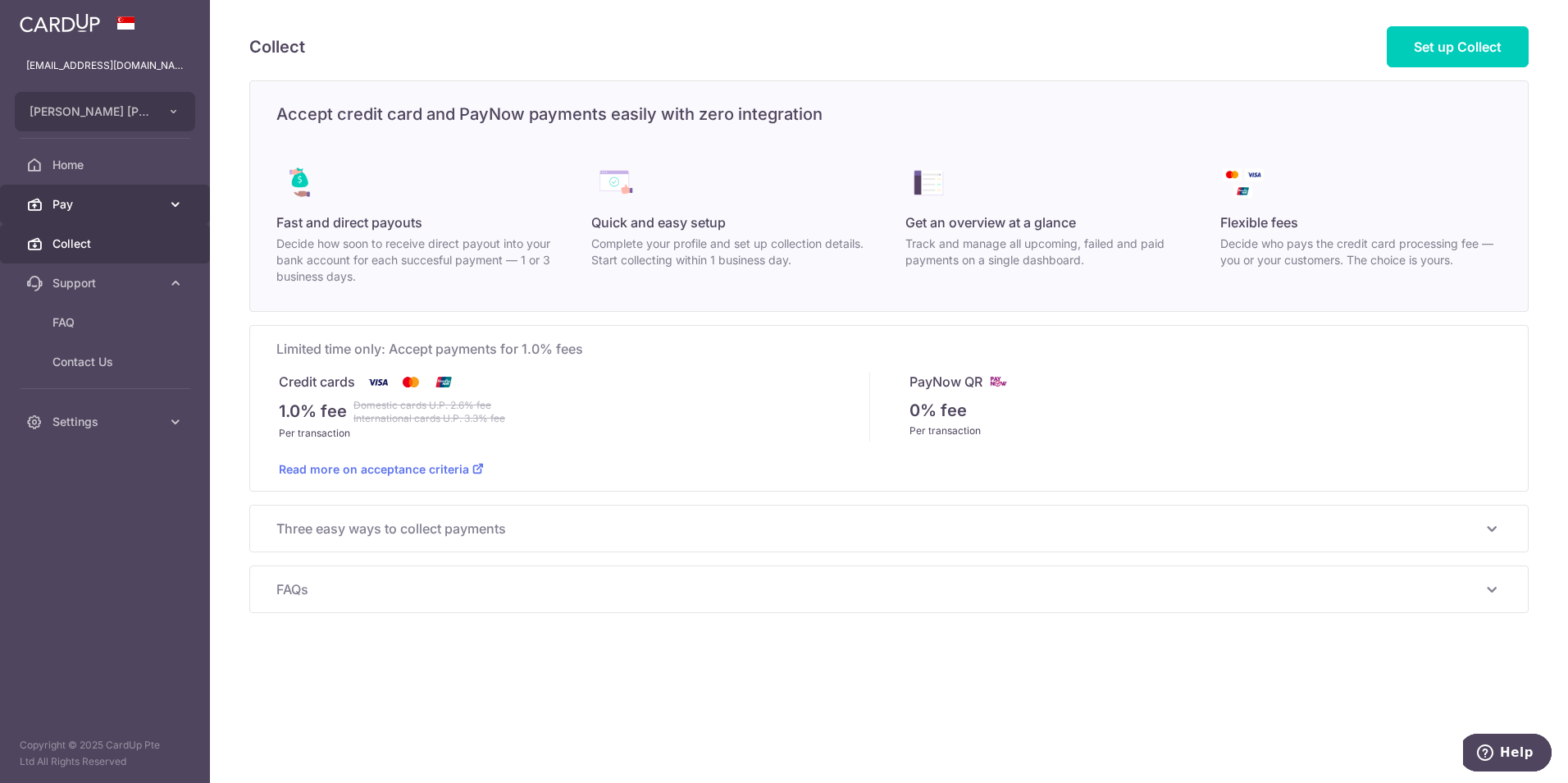
click at [82, 204] on span "Pay" at bounding box center [106, 204] width 108 height 16
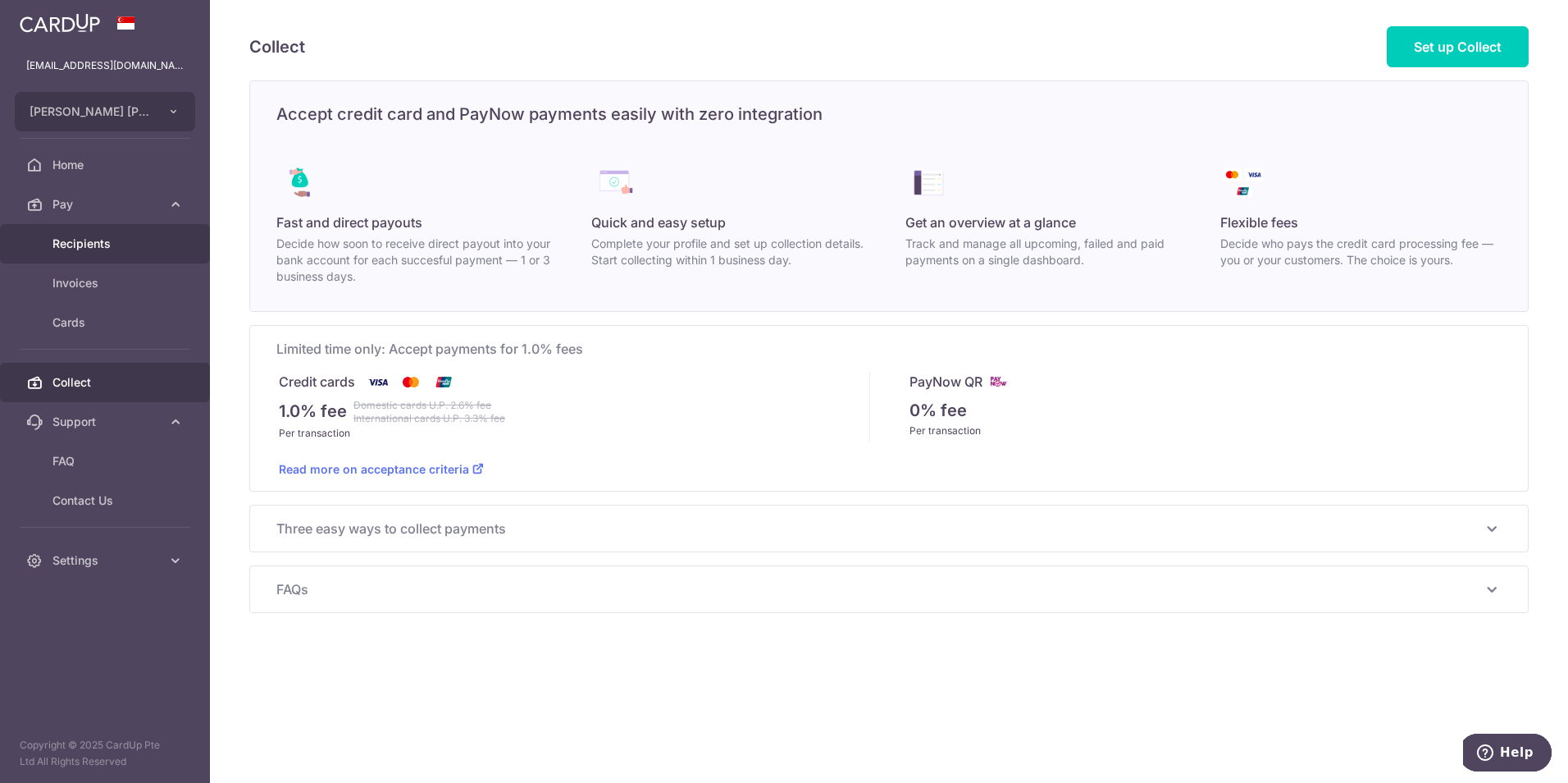
click at [90, 242] on span "Recipients" at bounding box center [106, 243] width 108 height 16
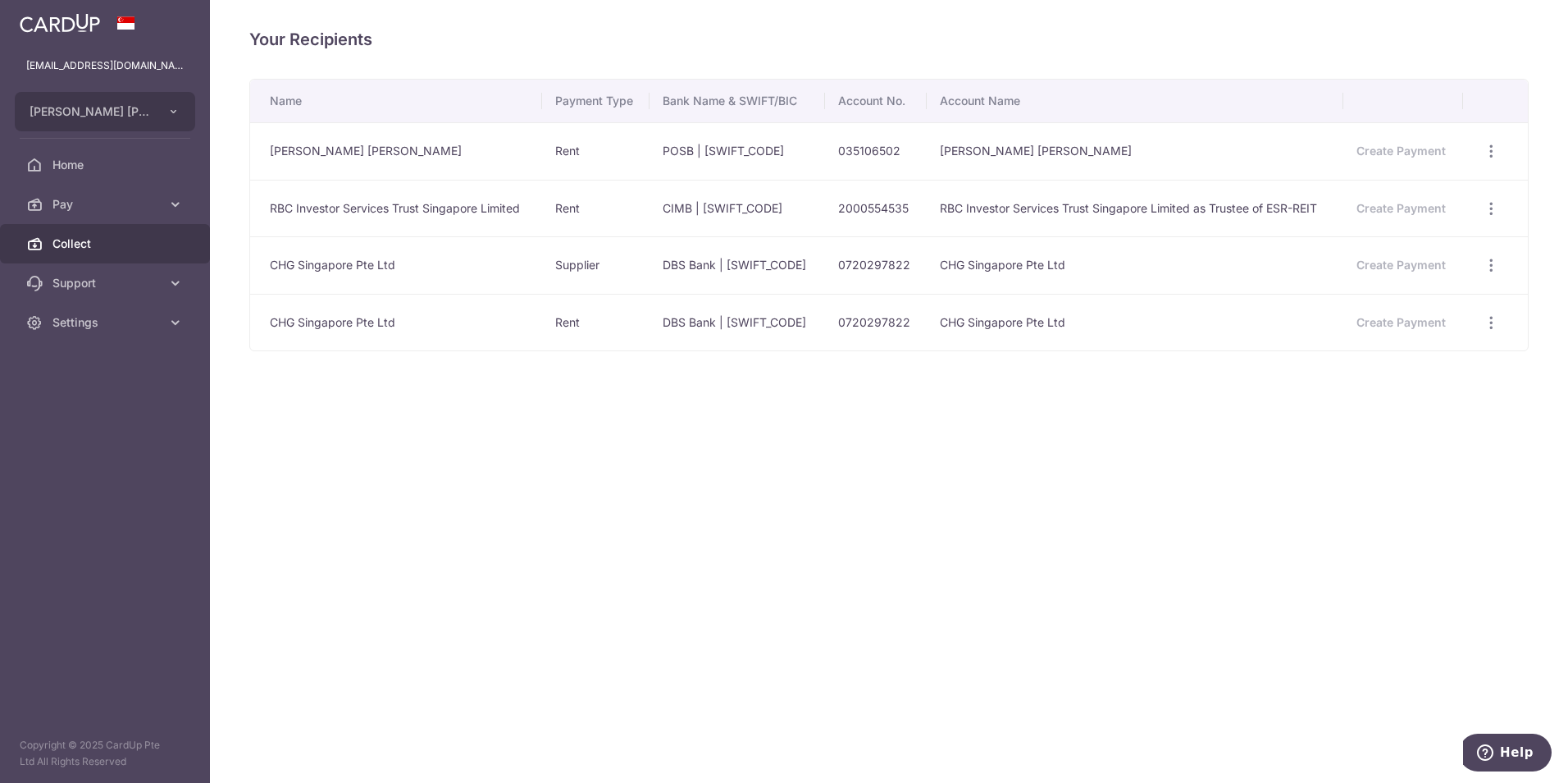
click at [66, 252] on link "Collect" at bounding box center [105, 243] width 210 height 39
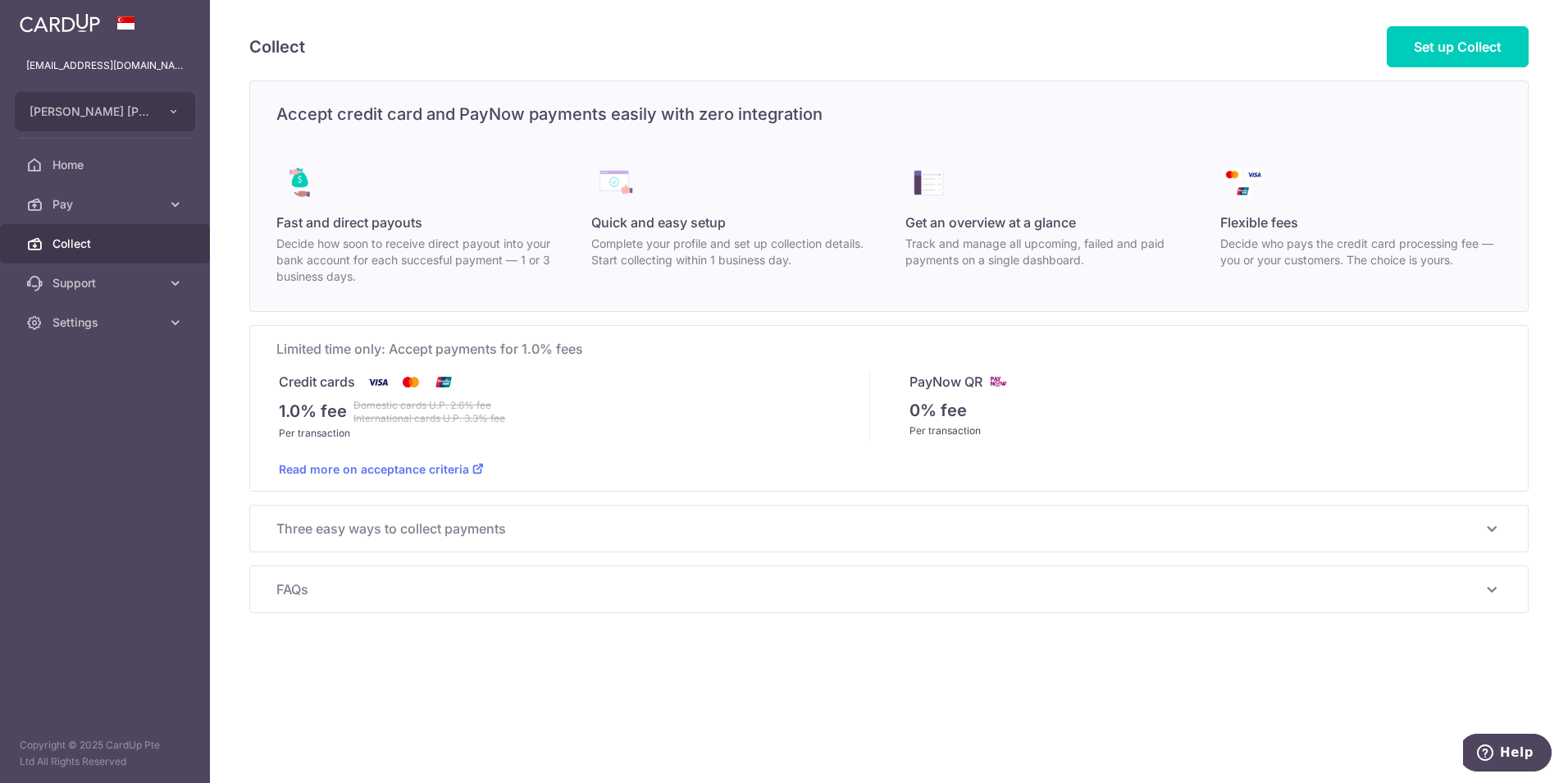
click at [366, 533] on span "Three easy ways to collect payments" at bounding box center [879, 528] width 1206 height 20
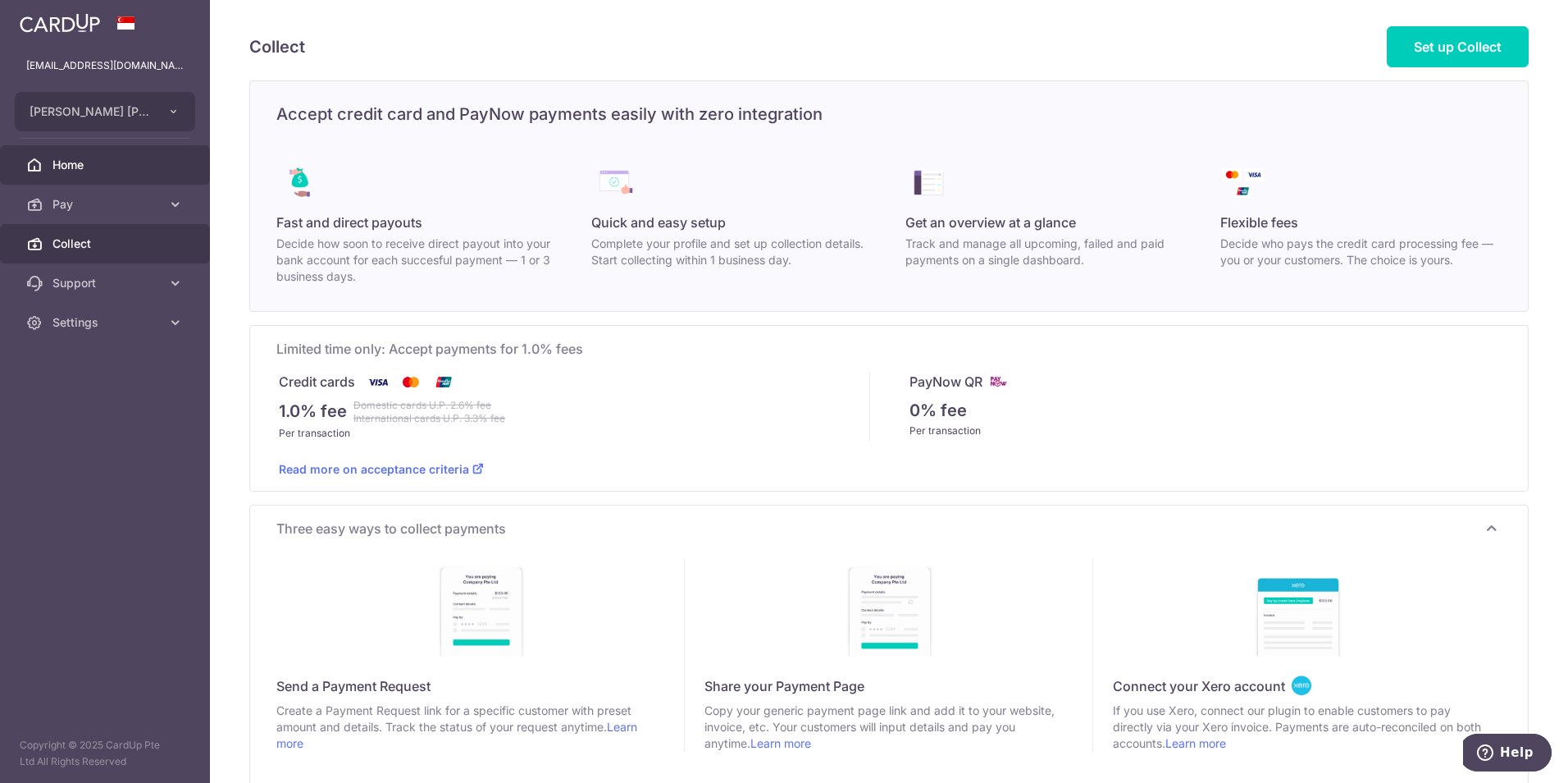
click at [75, 168] on span "Home" at bounding box center [106, 164] width 108 height 16
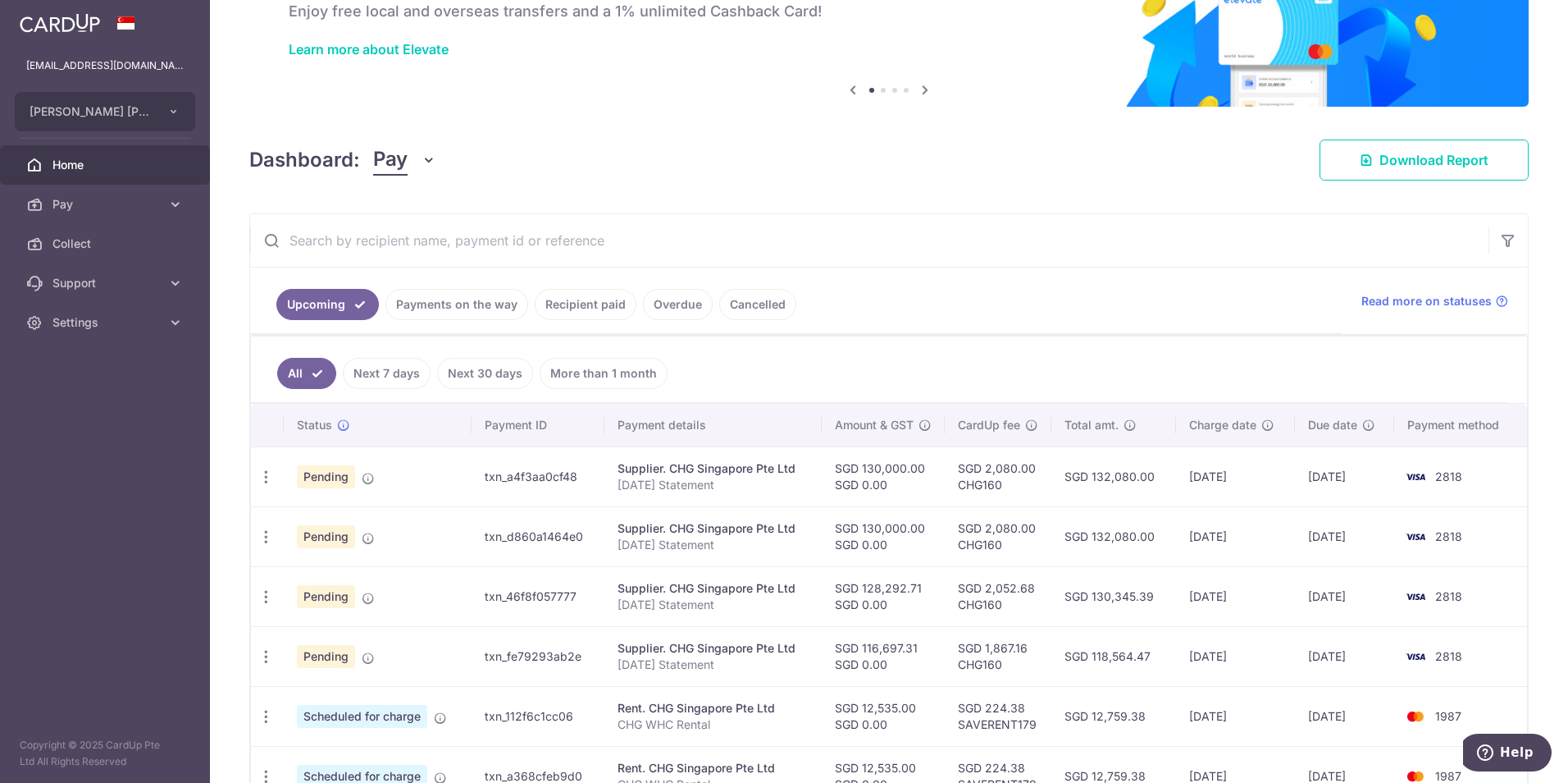
scroll to position [207, 0]
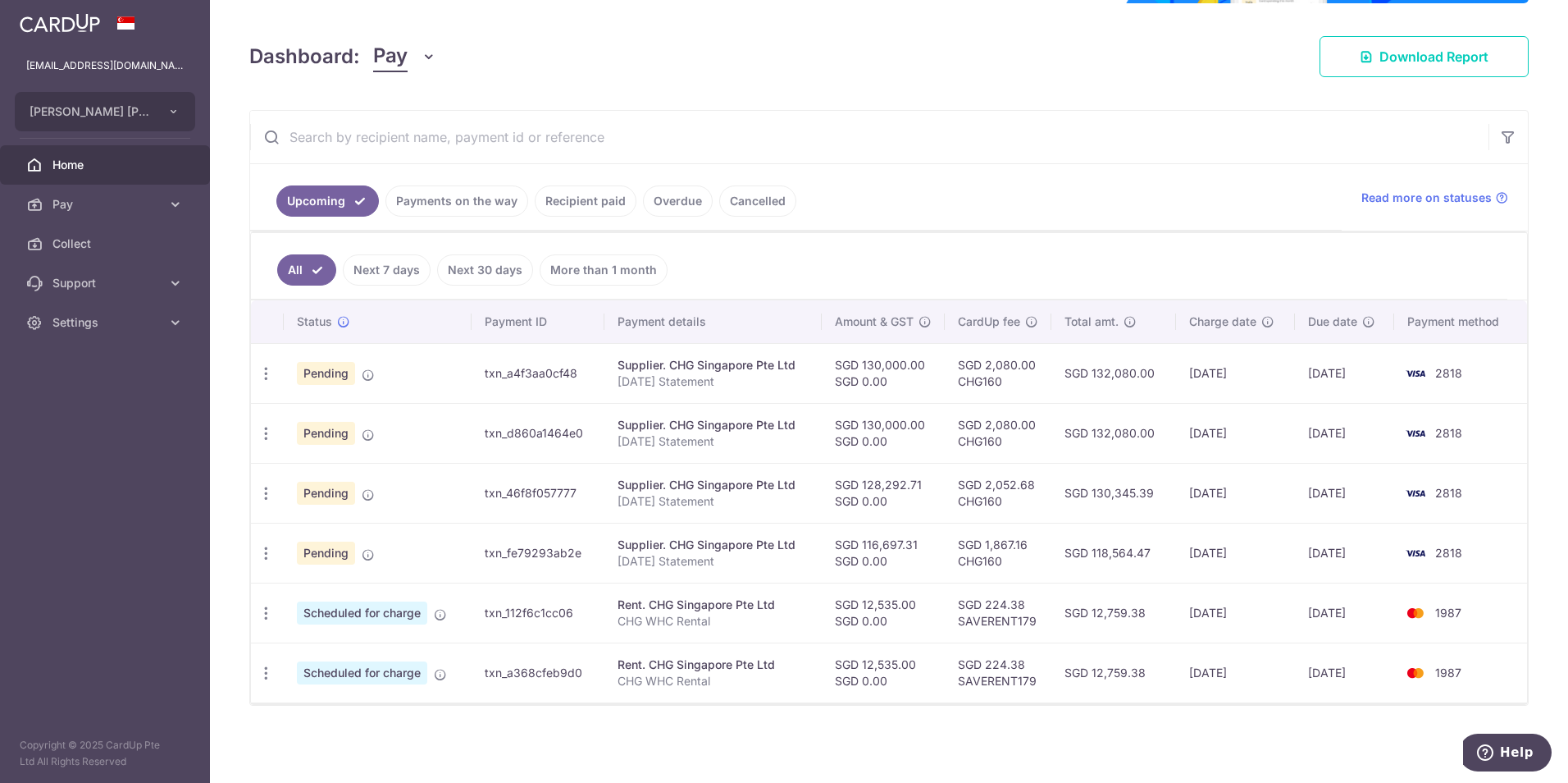
click at [586, 207] on link "Recipient paid" at bounding box center [586, 201] width 102 height 31
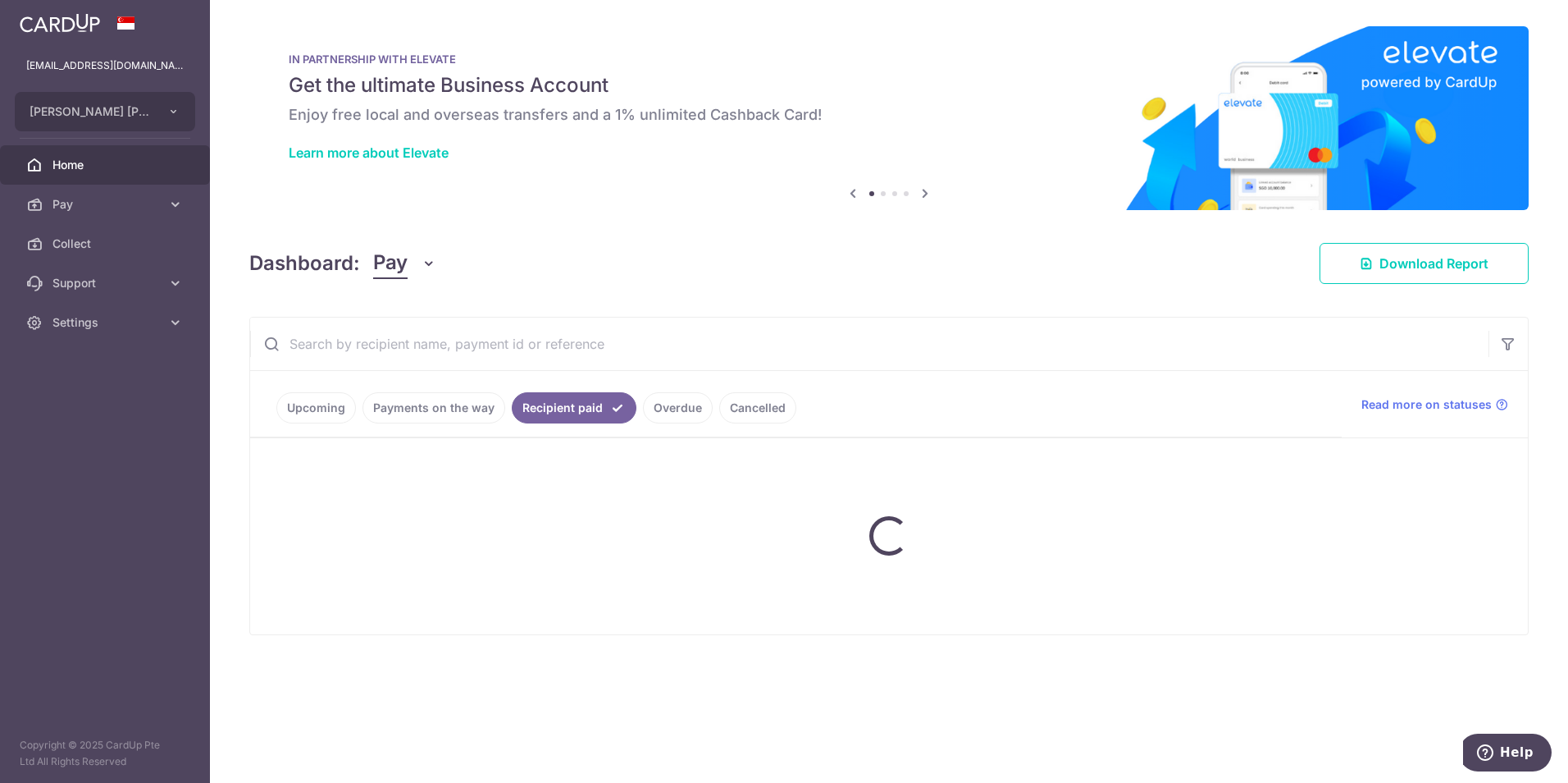
scroll to position [0, 0]
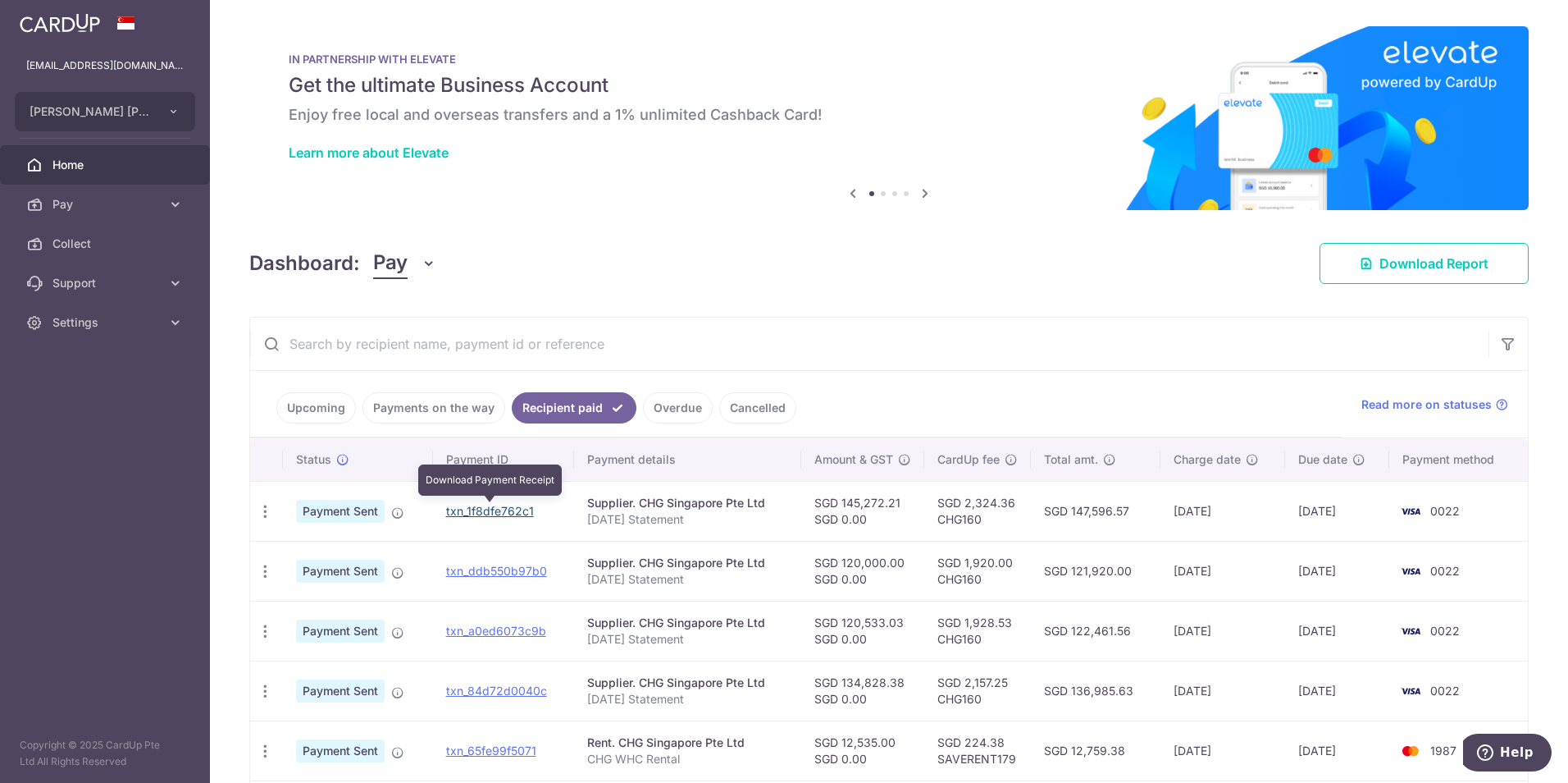
click at [518, 517] on link "txn_1f8dfe762c1" at bounding box center [490, 511] width 88 height 14
click at [69, 315] on span "Settings" at bounding box center [106, 322] width 108 height 16
click at [94, 356] on span "Account" at bounding box center [106, 361] width 108 height 16
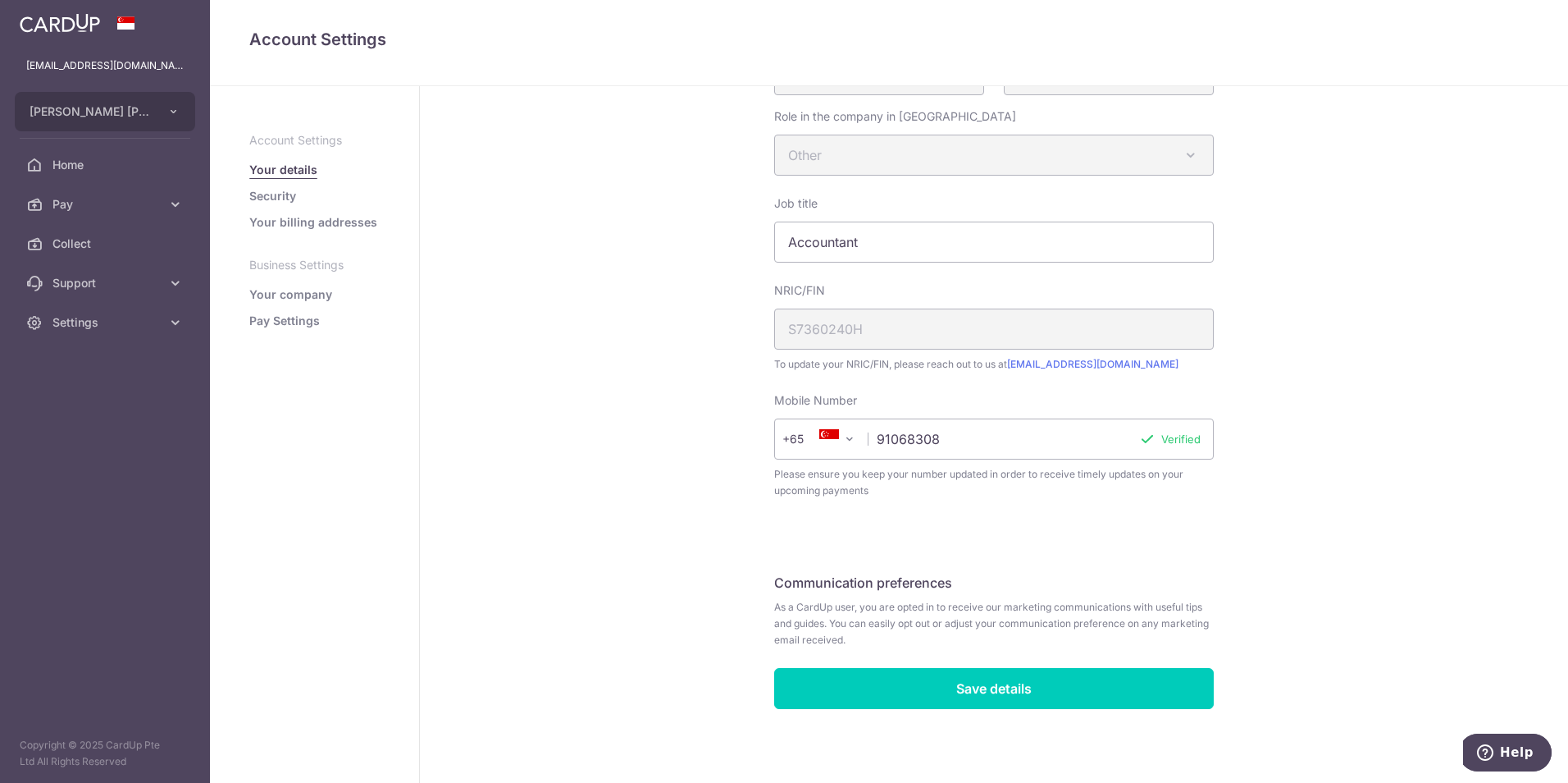
scroll to position [357, 0]
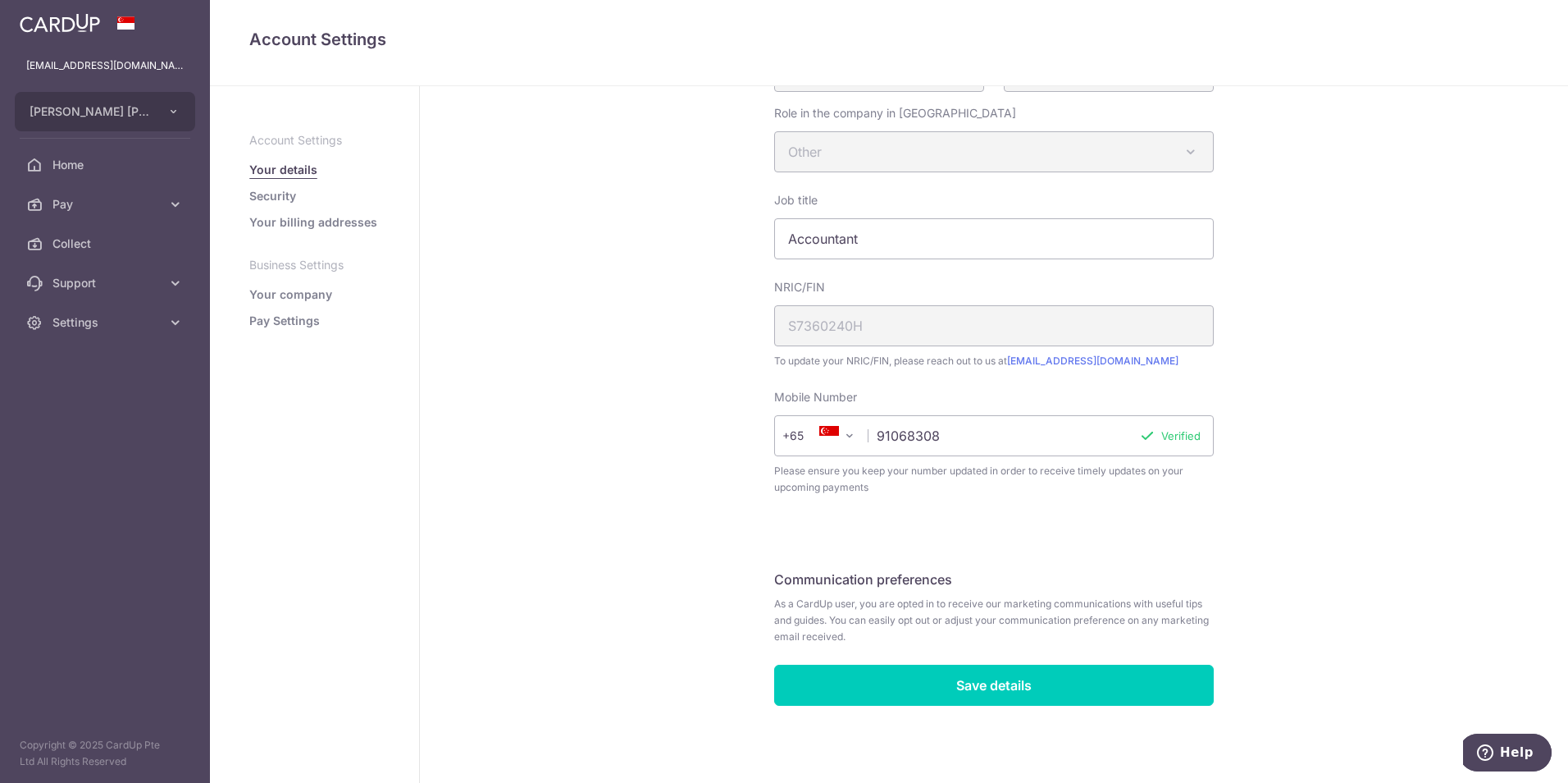
click at [291, 319] on link "Pay Settings" at bounding box center [284, 321] width 71 height 16
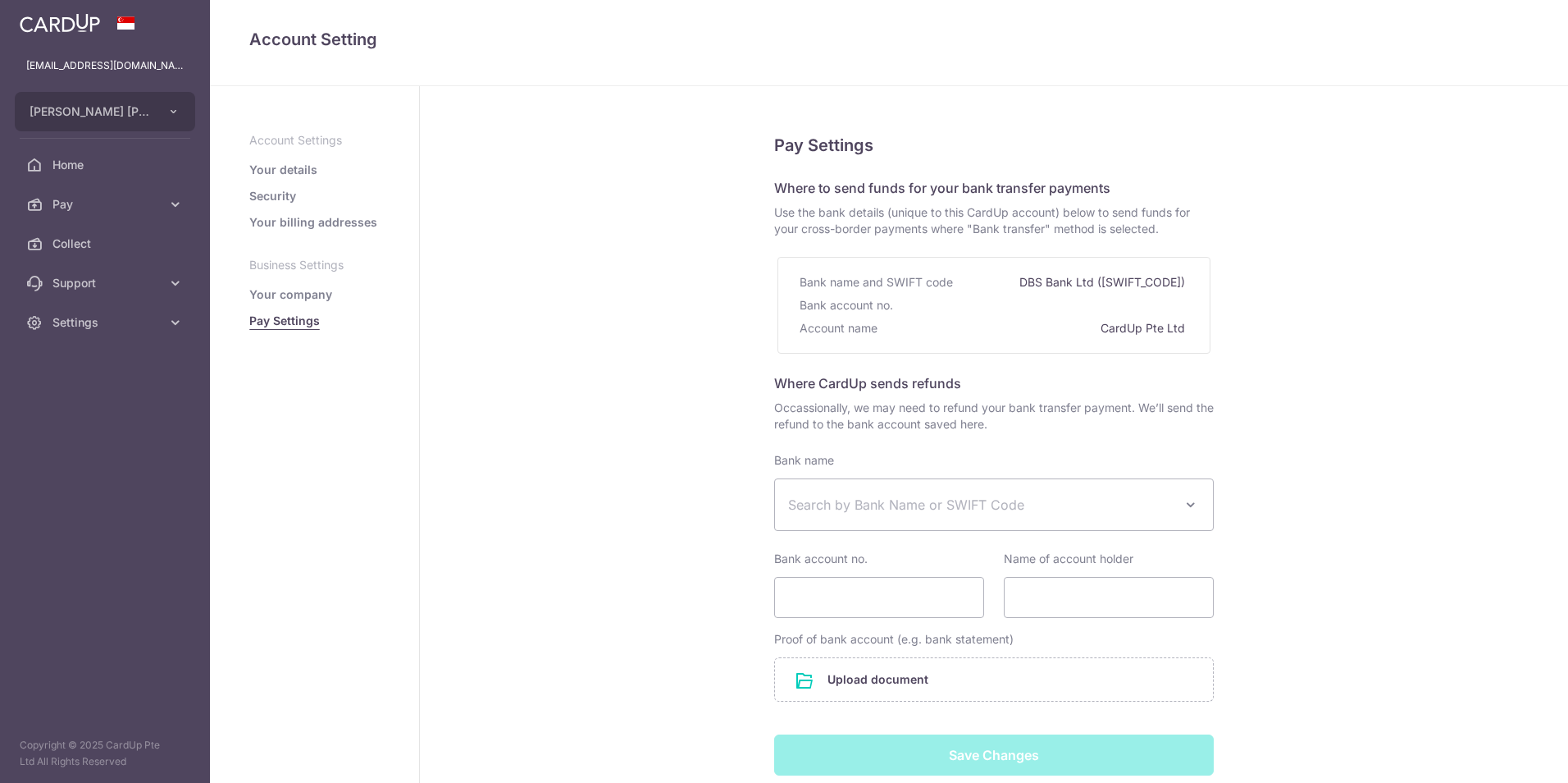
select select
click at [298, 295] on link "Your company" at bounding box center [290, 294] width 82 height 16
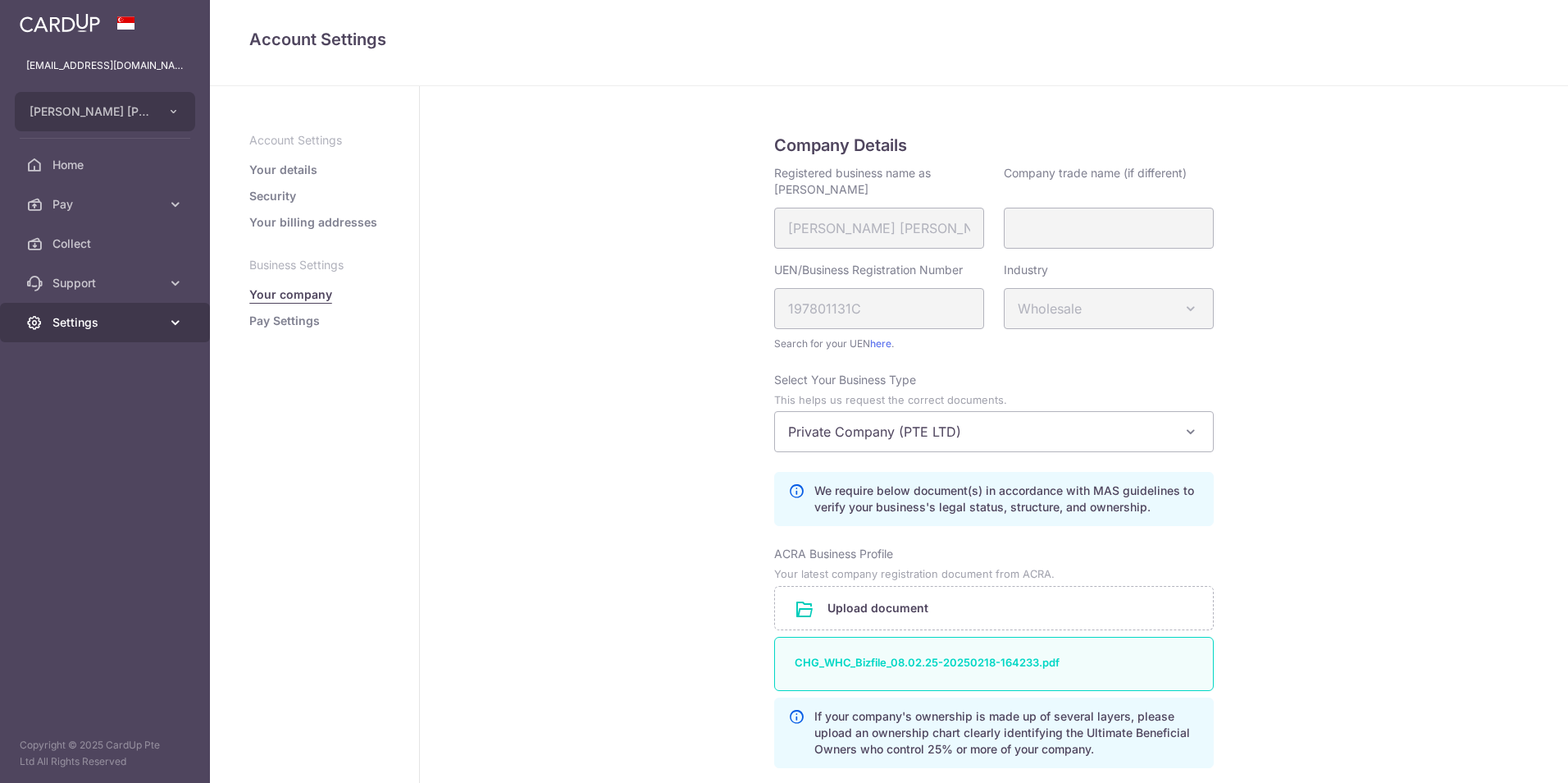
click at [99, 326] on span "Settings" at bounding box center [106, 322] width 108 height 16
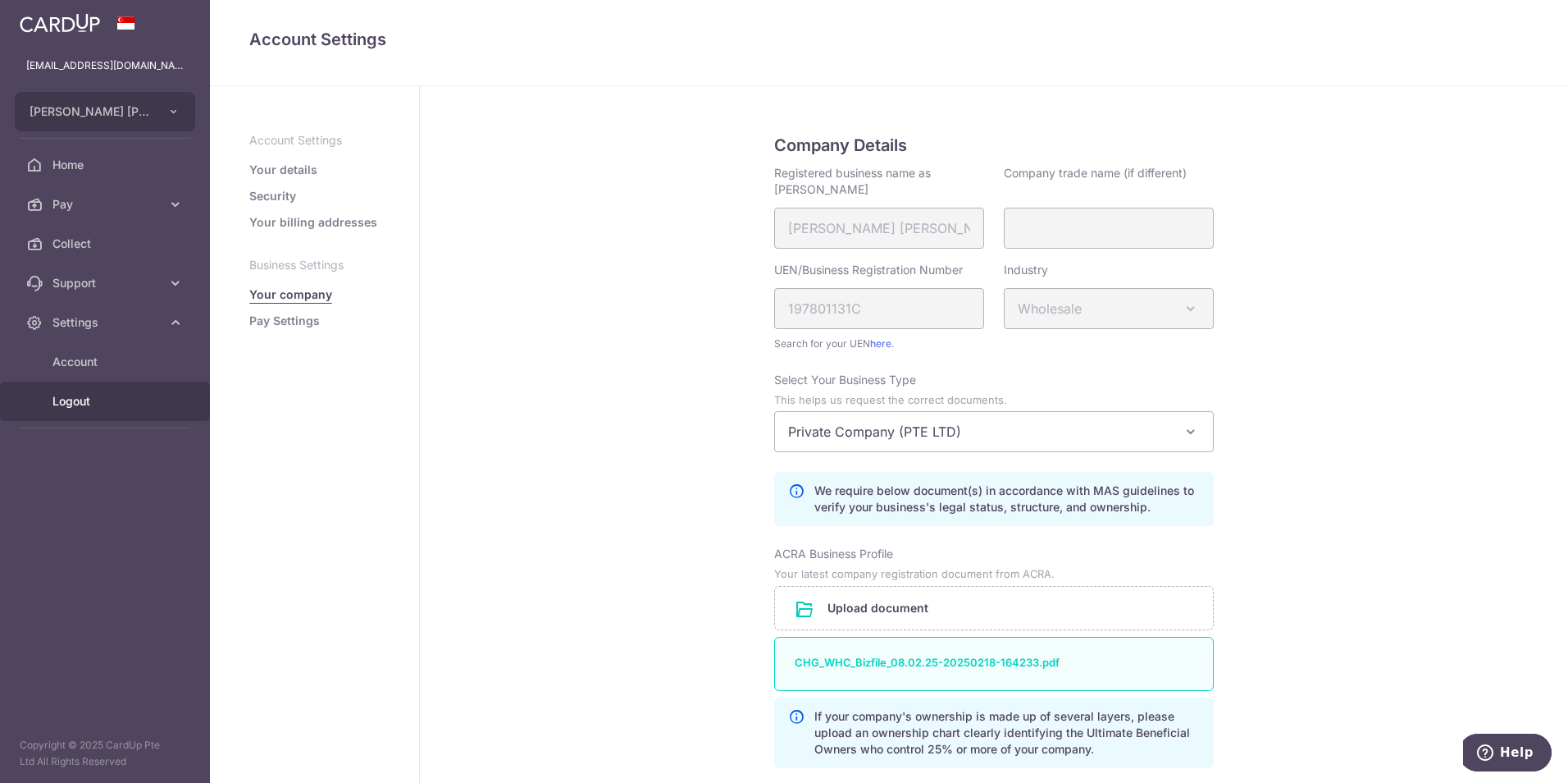
click at [100, 392] on link "Logout" at bounding box center [105, 401] width 210 height 39
